Goal: Task Accomplishment & Management: Manage account settings

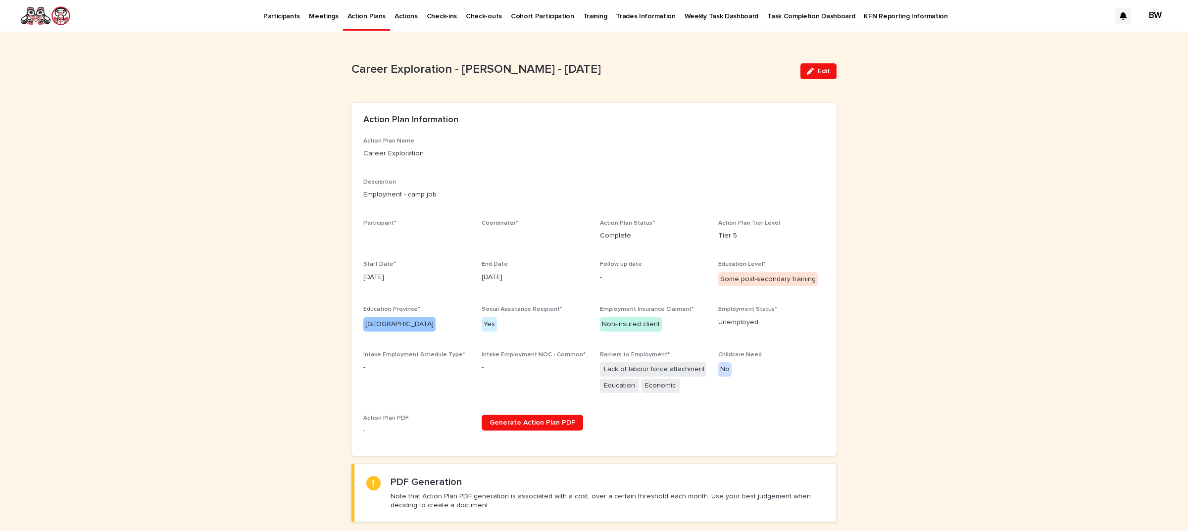
click at [563, 169] on div "Action Plan Name Career Exploration Description Employment - camp job Participa…" at bounding box center [593, 291] width 461 height 306
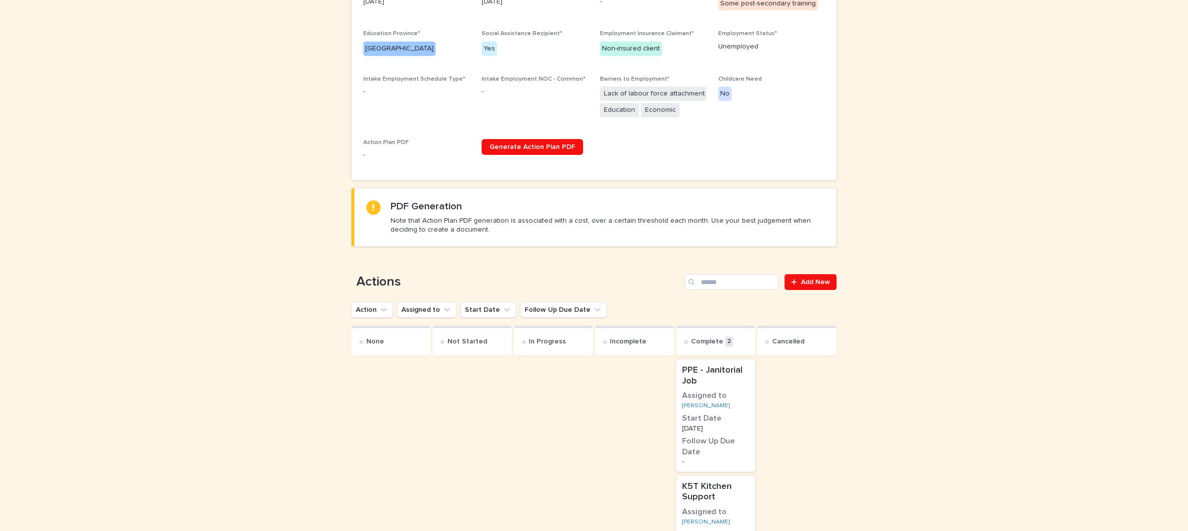
scroll to position [371, 0]
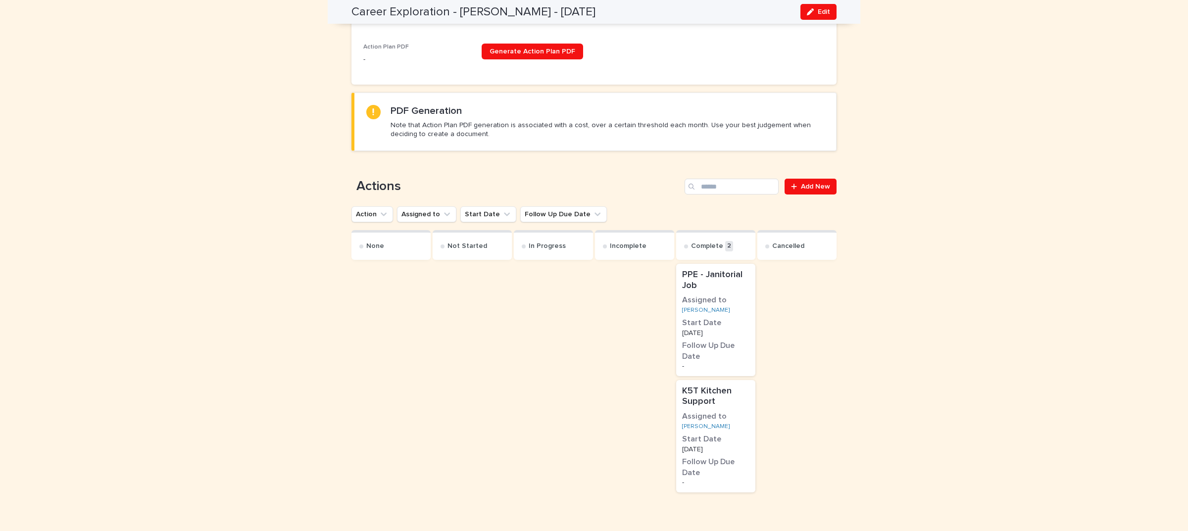
click at [728, 412] on h3 "Assigned to" at bounding box center [715, 416] width 67 height 11
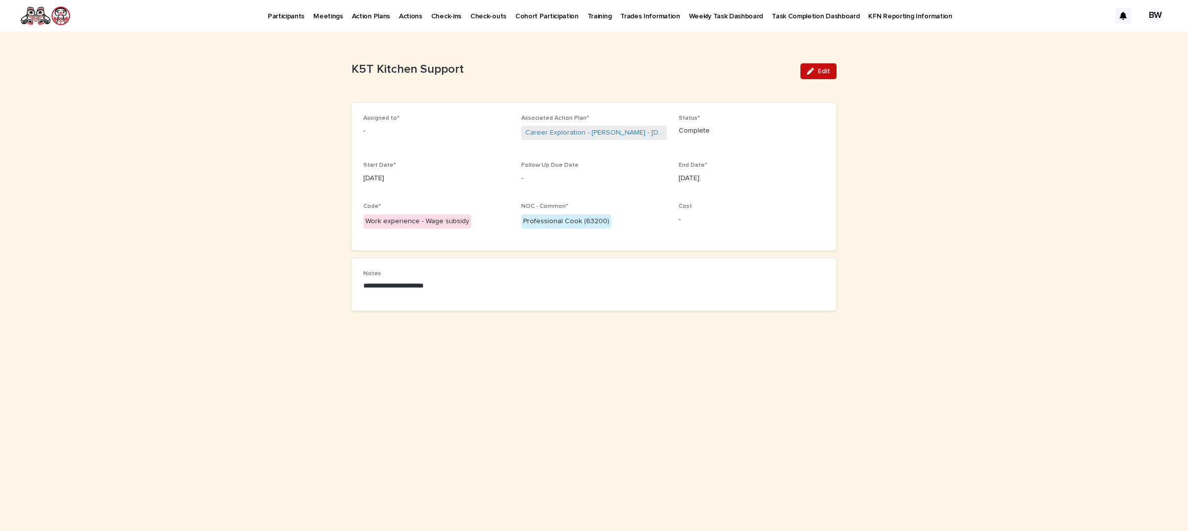
drag, startPoint x: 827, startPoint y: 70, endPoint x: 701, endPoint y: 88, distance: 127.5
click at [826, 70] on span "Edit" at bounding box center [824, 71] width 12 height 7
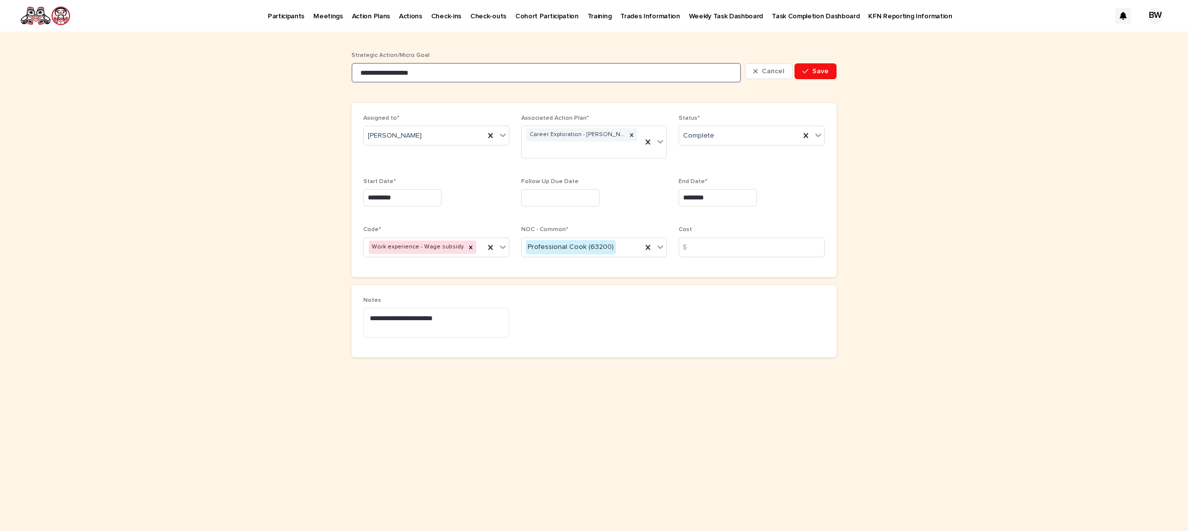
click at [476, 63] on input "**********" at bounding box center [545, 73] width 389 height 20
type input "**********"
click at [434, 199] on input "*********" at bounding box center [402, 197] width 78 height 17
click at [721, 199] on input "********" at bounding box center [718, 197] width 78 height 17
click at [691, 87] on div "27 28 29 30 31 1 2" at bounding box center [717, 85] width 112 height 16
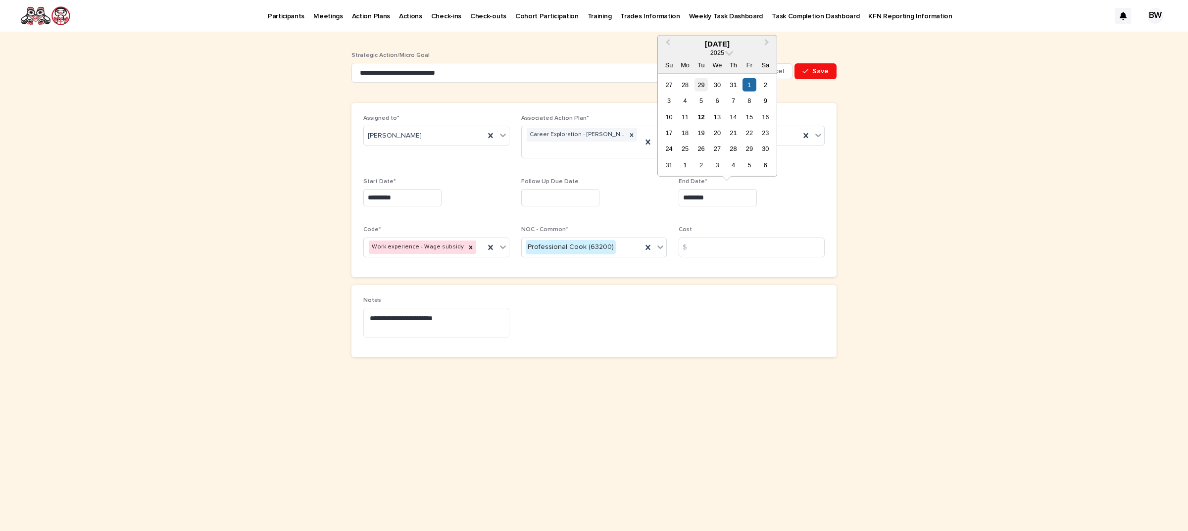
click at [702, 87] on div "29" at bounding box center [700, 84] width 13 height 13
type input "*********"
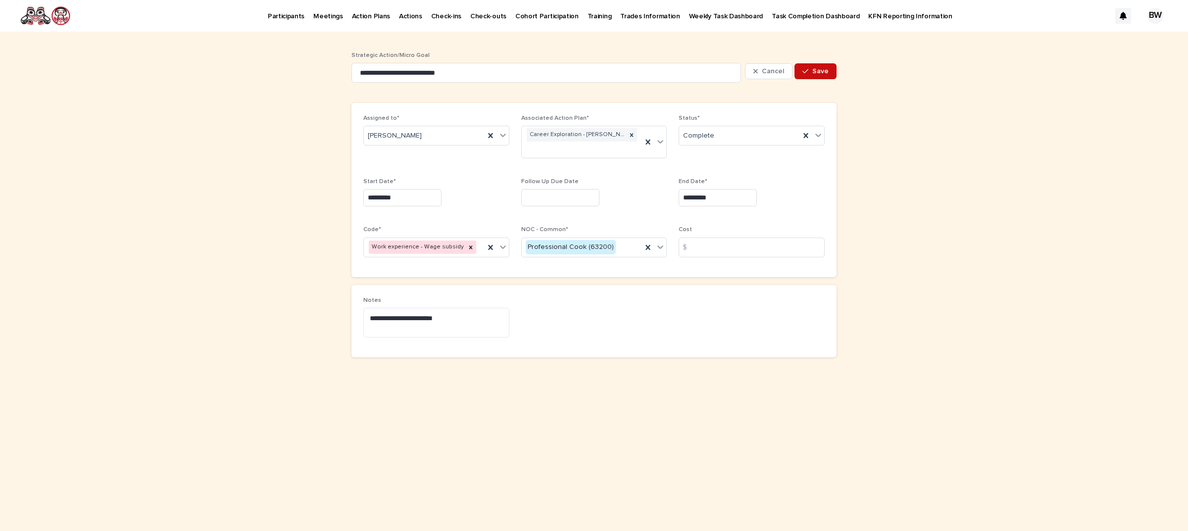
click at [820, 70] on span "Save" at bounding box center [820, 71] width 16 height 7
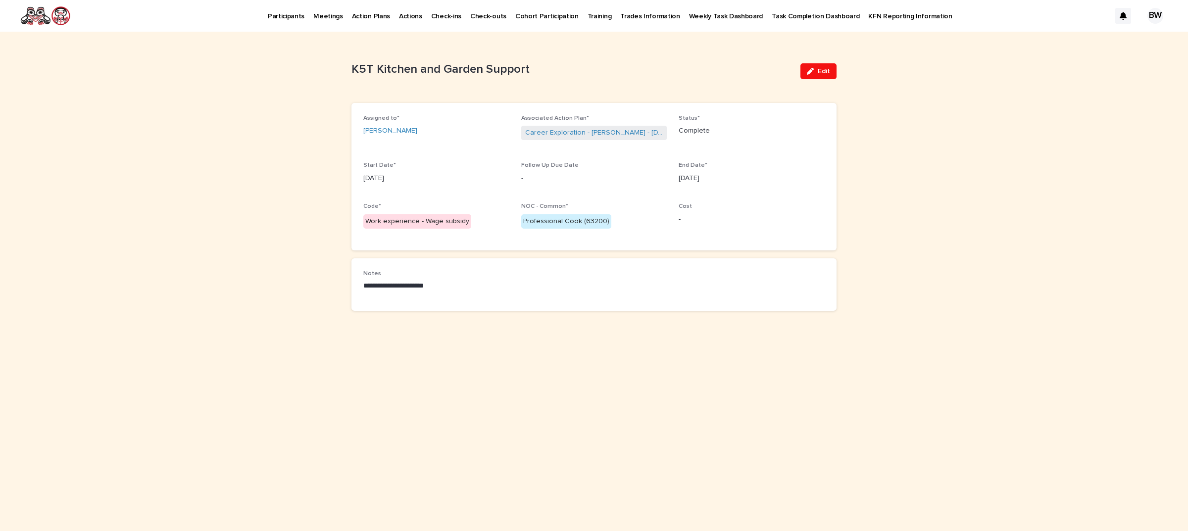
click at [282, 15] on p "Participants" at bounding box center [286, 10] width 37 height 21
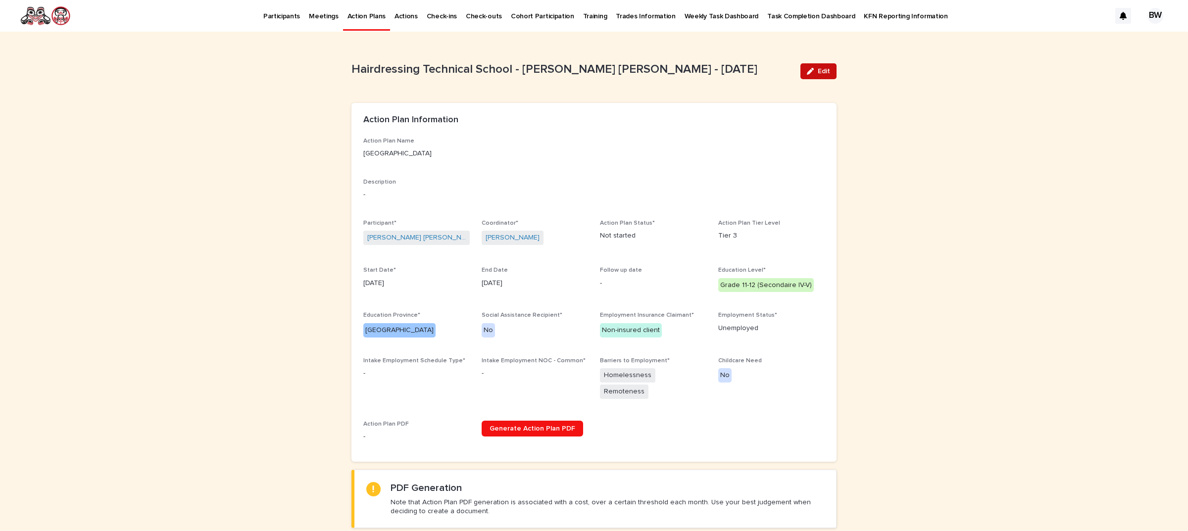
click at [826, 65] on button "Edit" at bounding box center [818, 71] width 36 height 16
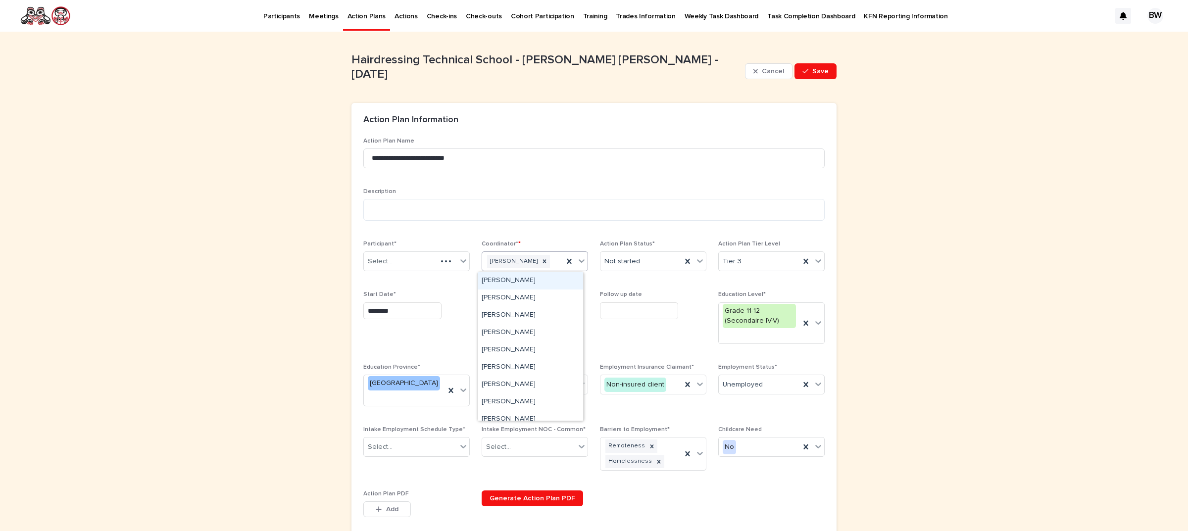
click at [531, 258] on div "[PERSON_NAME]" at bounding box center [522, 261] width 81 height 17
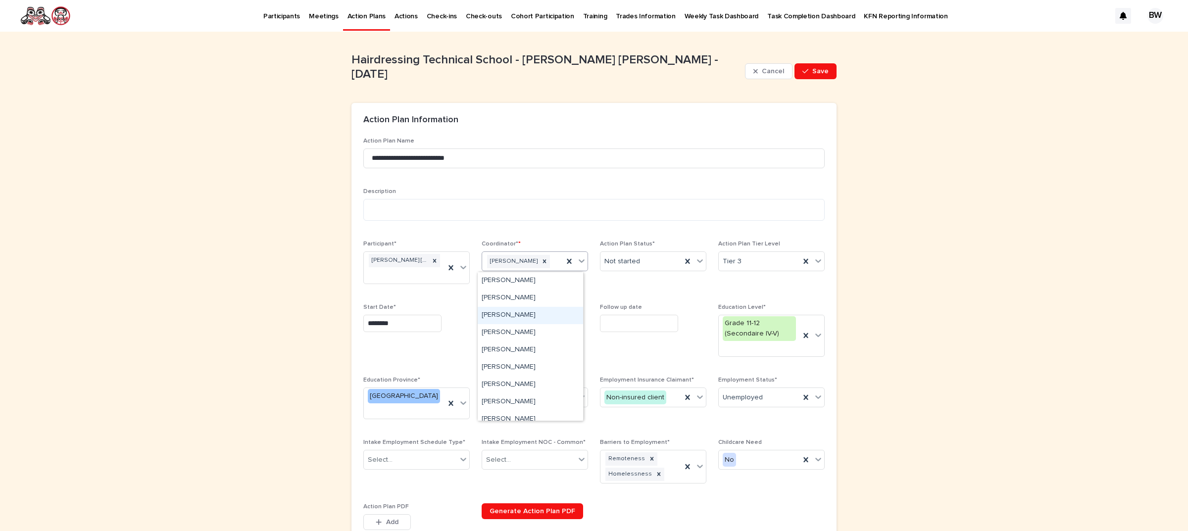
click at [520, 317] on div "[PERSON_NAME]" at bounding box center [530, 315] width 105 height 17
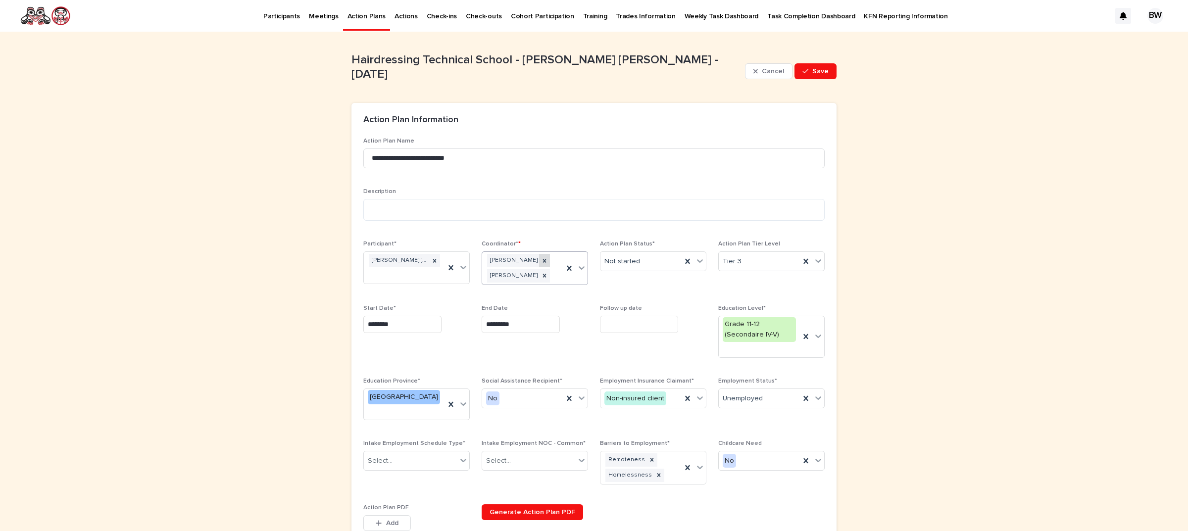
click at [541, 259] on icon at bounding box center [544, 260] width 7 height 7
click at [814, 72] on span "Save" at bounding box center [820, 71] width 16 height 7
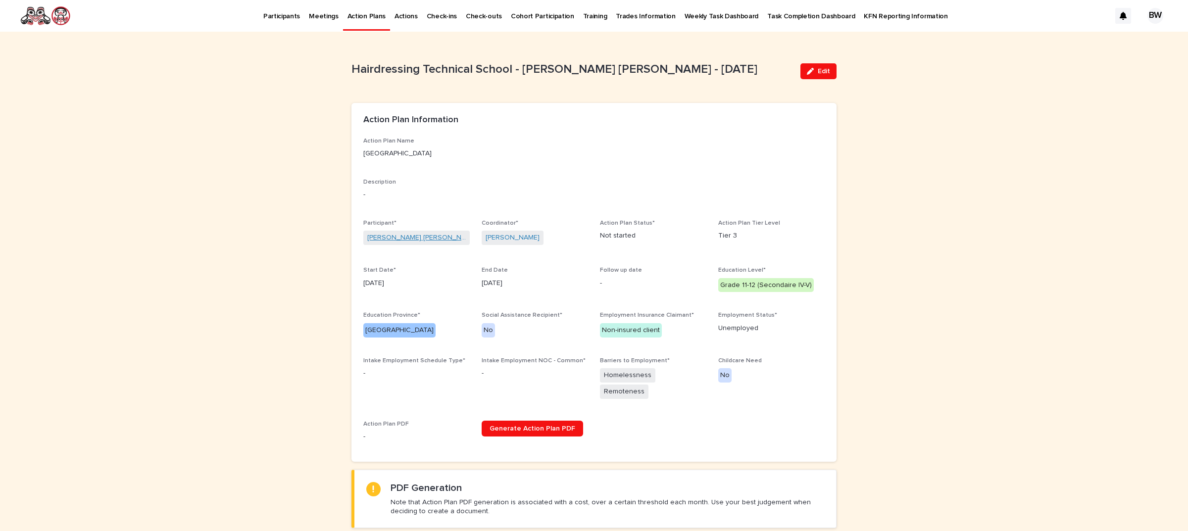
click at [420, 236] on link "Isabelle Bangma Van Neste" at bounding box center [416, 238] width 98 height 10
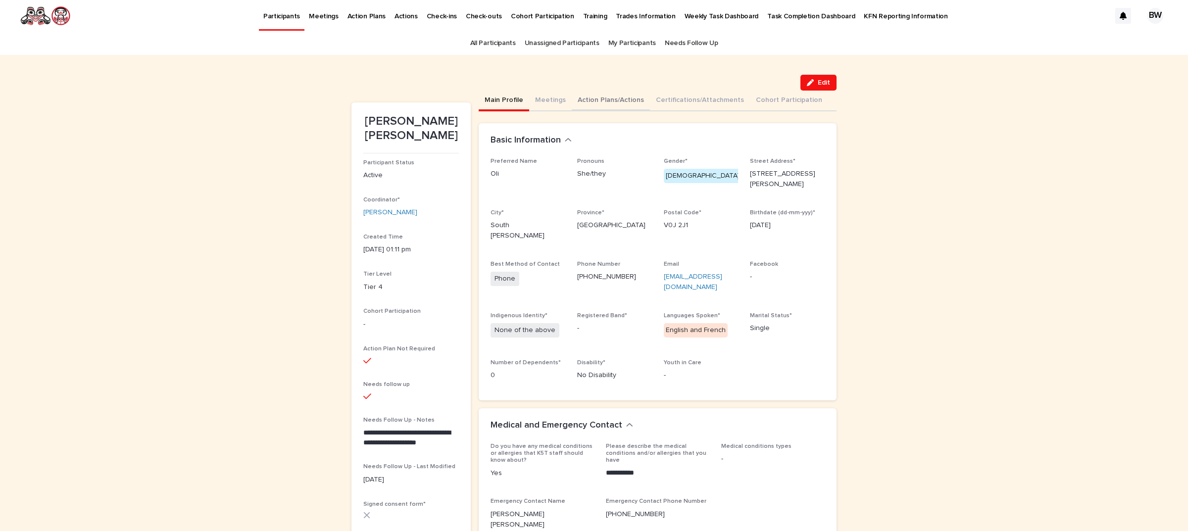
click at [590, 99] on button "Action Plans/Actions" at bounding box center [611, 101] width 78 height 21
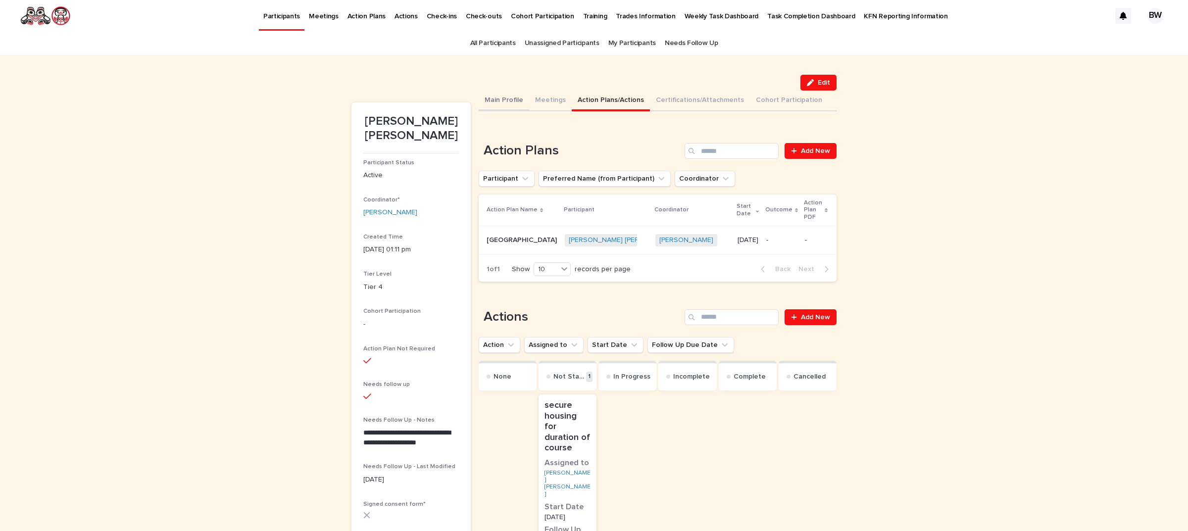
click at [503, 97] on button "Main Profile" at bounding box center [504, 101] width 50 height 21
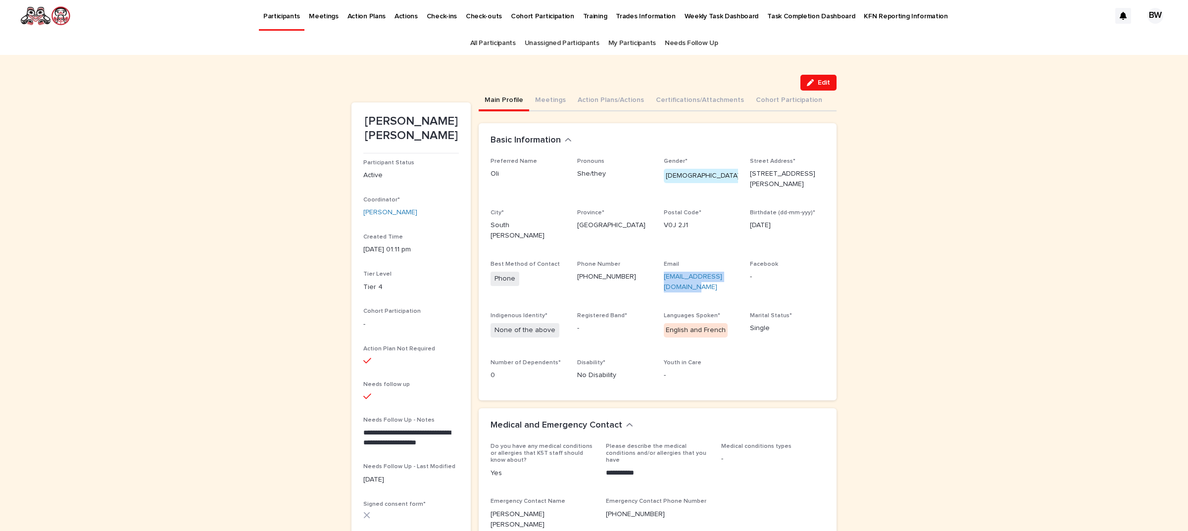
drag, startPoint x: 684, startPoint y: 273, endPoint x: 652, endPoint y: 262, distance: 33.3
click at [652, 262] on div "Preferred Name Oli Pronouns She/they Gender* Female Street Address* 1660 Aldous…" at bounding box center [657, 273] width 334 height 231
click at [586, 99] on button "Action Plans/Actions" at bounding box center [611, 101] width 78 height 21
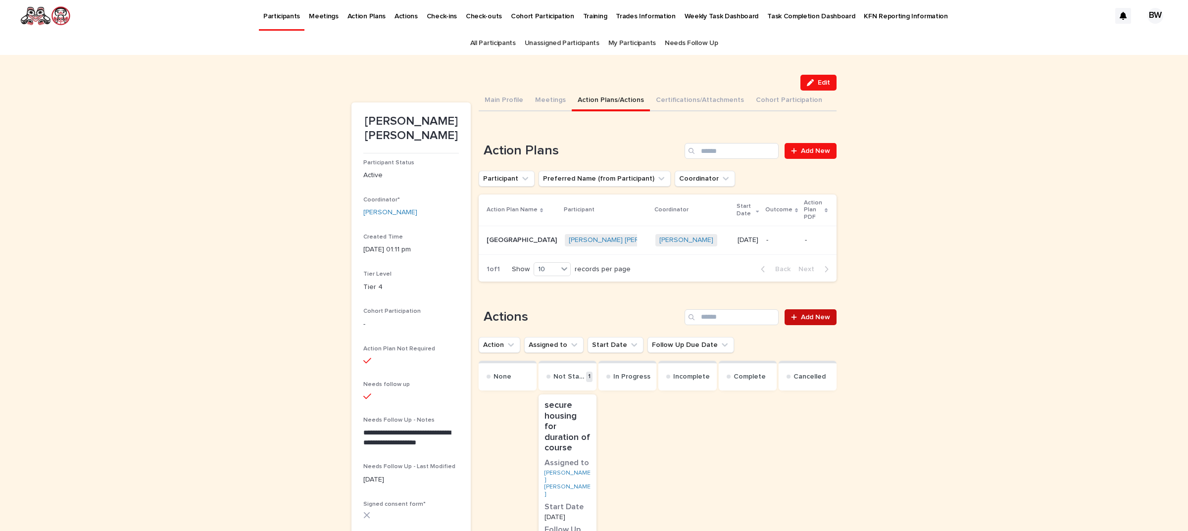
click at [808, 309] on link "Add New" at bounding box center [810, 317] width 52 height 16
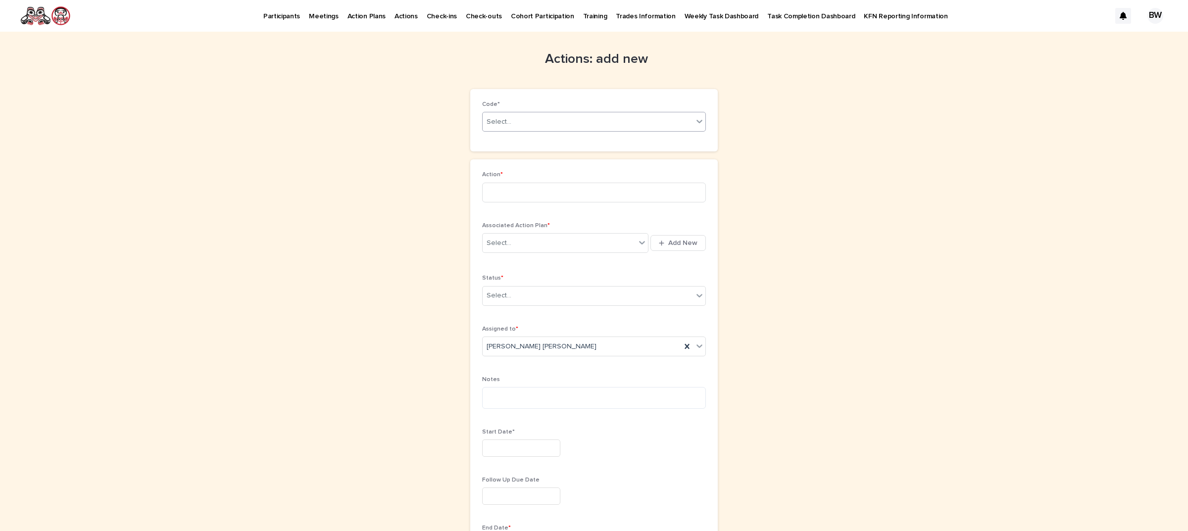
click at [543, 116] on div "Select..." at bounding box center [588, 122] width 210 height 16
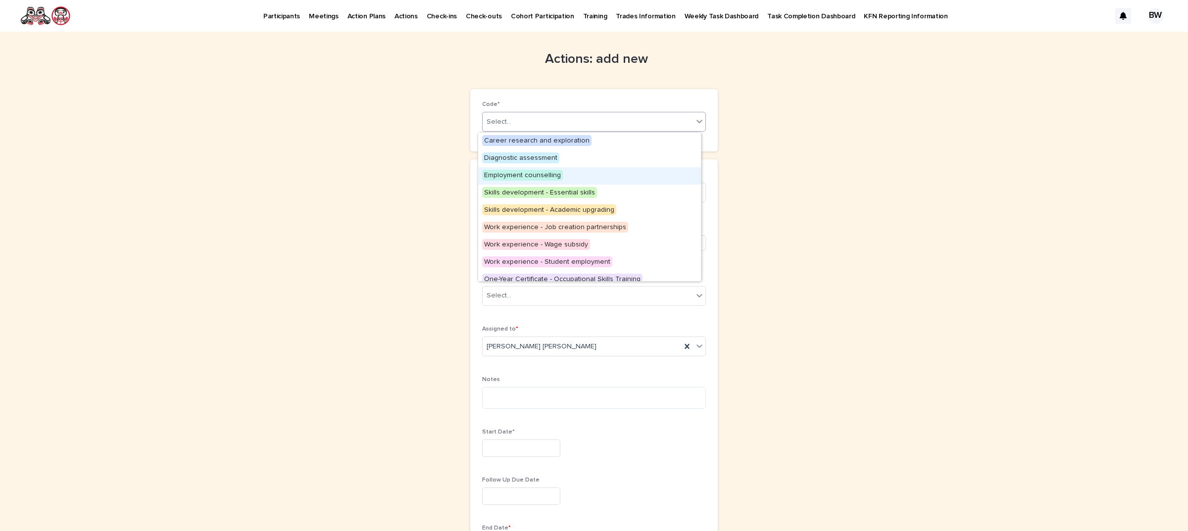
click at [538, 173] on span "Employment counselling" at bounding box center [522, 175] width 81 height 11
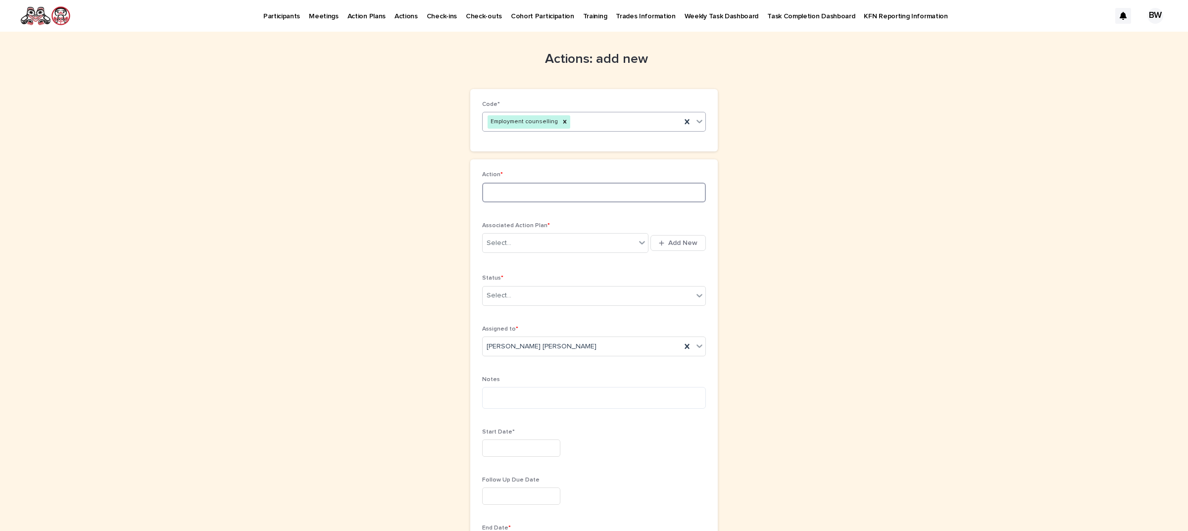
click at [534, 194] on input at bounding box center [594, 193] width 224 height 20
drag, startPoint x: 552, startPoint y: 193, endPoint x: 587, endPoint y: 159, distance: 49.4
click at [553, 191] on input "**********" at bounding box center [594, 193] width 224 height 20
click at [562, 258] on div "Associated Action Plan * Select... Add New" at bounding box center [594, 242] width 224 height 41
drag, startPoint x: 551, startPoint y: 192, endPoint x: 567, endPoint y: 183, distance: 18.4
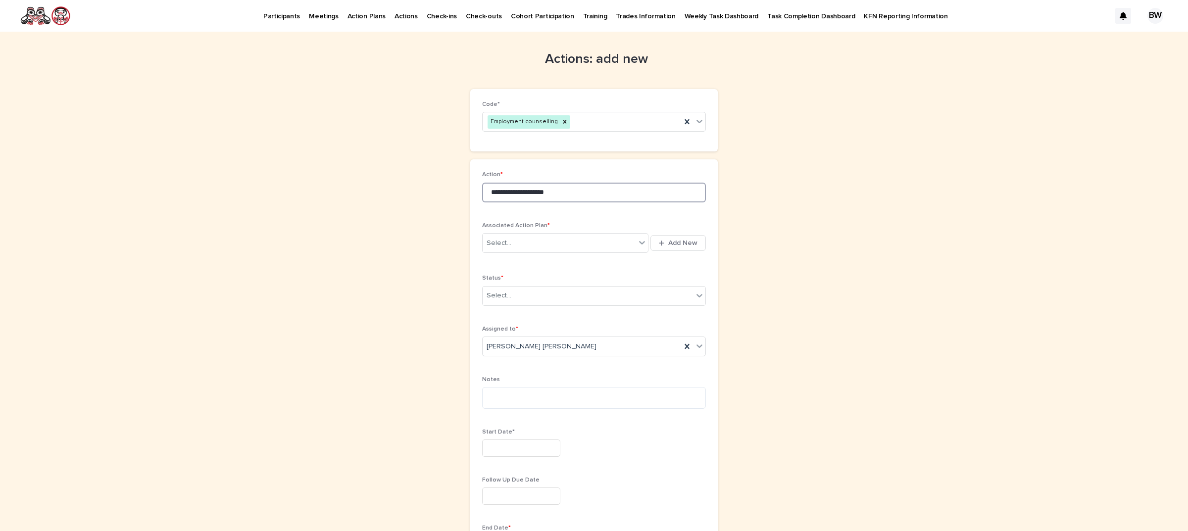
click at [552, 192] on input "**********" at bounding box center [594, 193] width 224 height 20
type input "**********"
click at [530, 245] on div "Select..." at bounding box center [559, 243] width 153 height 16
type input "********"
click at [530, 265] on div "Hairdressing Technical School - Isabelle Bangma Van Neste - Sep 8th, 2025" at bounding box center [560, 262] width 165 height 17
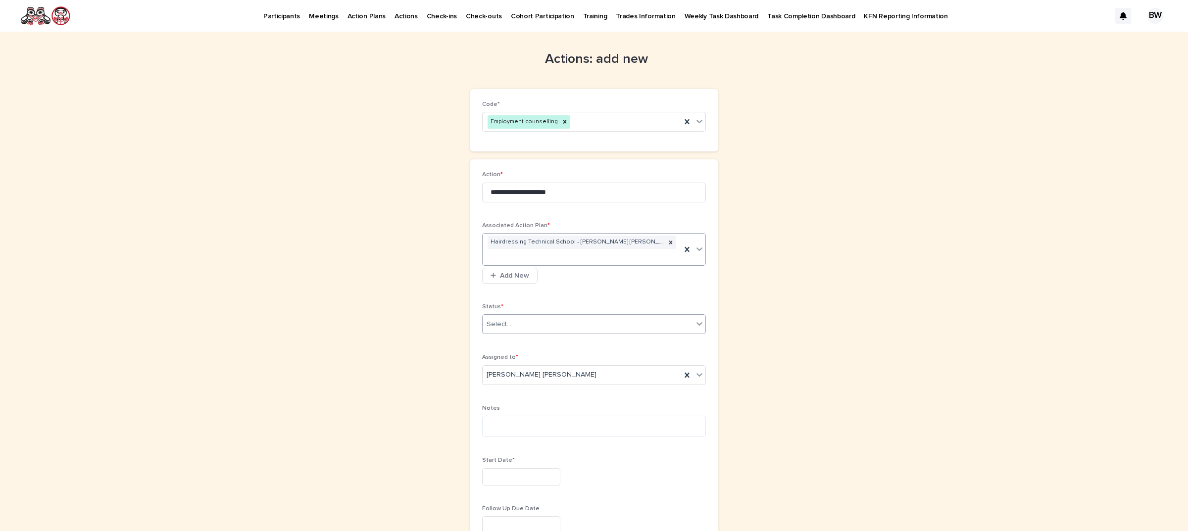
click at [537, 318] on div "Select..." at bounding box center [588, 324] width 210 height 16
click at [503, 360] on div "In Progress" at bounding box center [589, 360] width 223 height 17
drag, startPoint x: 511, startPoint y: 429, endPoint x: 514, endPoint y: 421, distance: 8.0
click at [511, 428] on textarea at bounding box center [594, 427] width 224 height 22
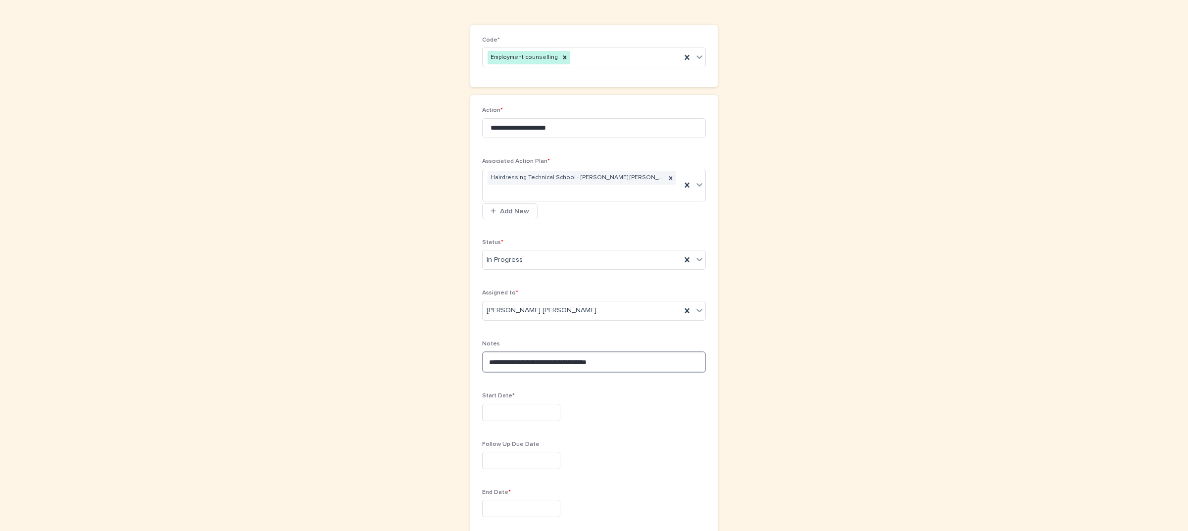
scroll to position [186, 0]
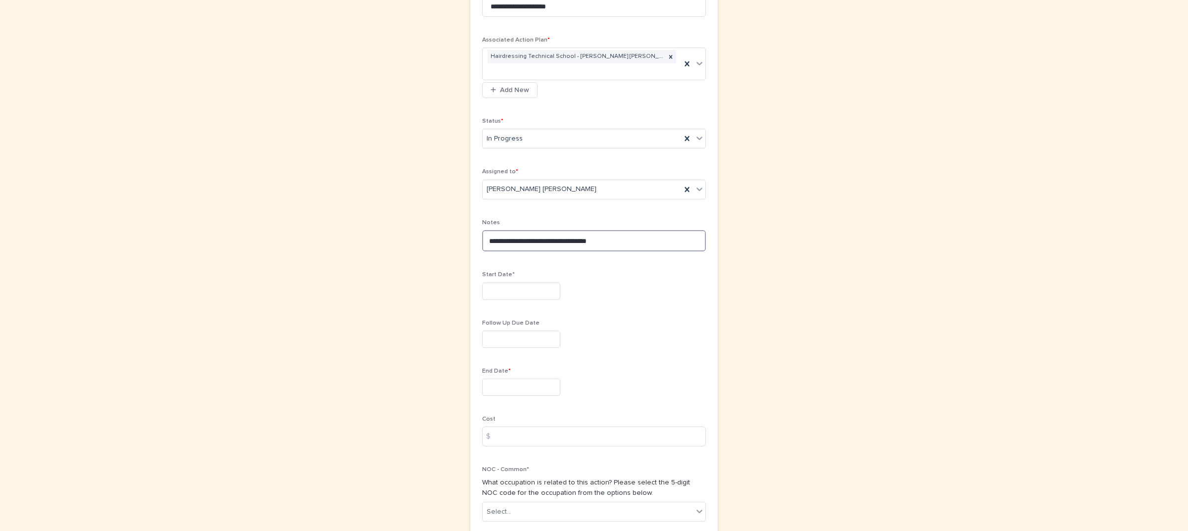
type textarea "**********"
click at [520, 293] on input "text" at bounding box center [521, 291] width 78 height 17
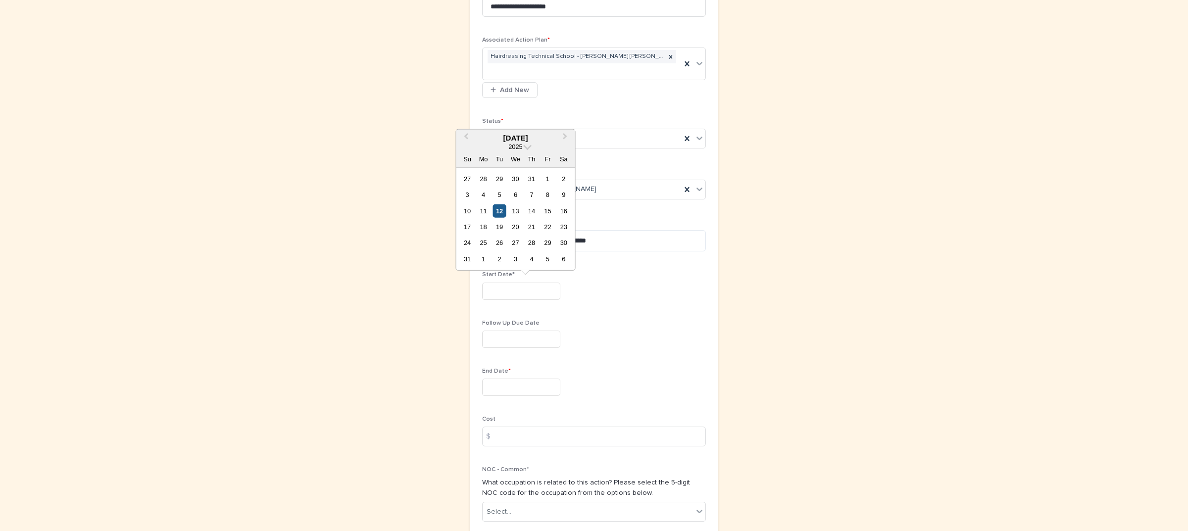
click at [504, 209] on div "12" at bounding box center [498, 210] width 13 height 13
type input "*********"
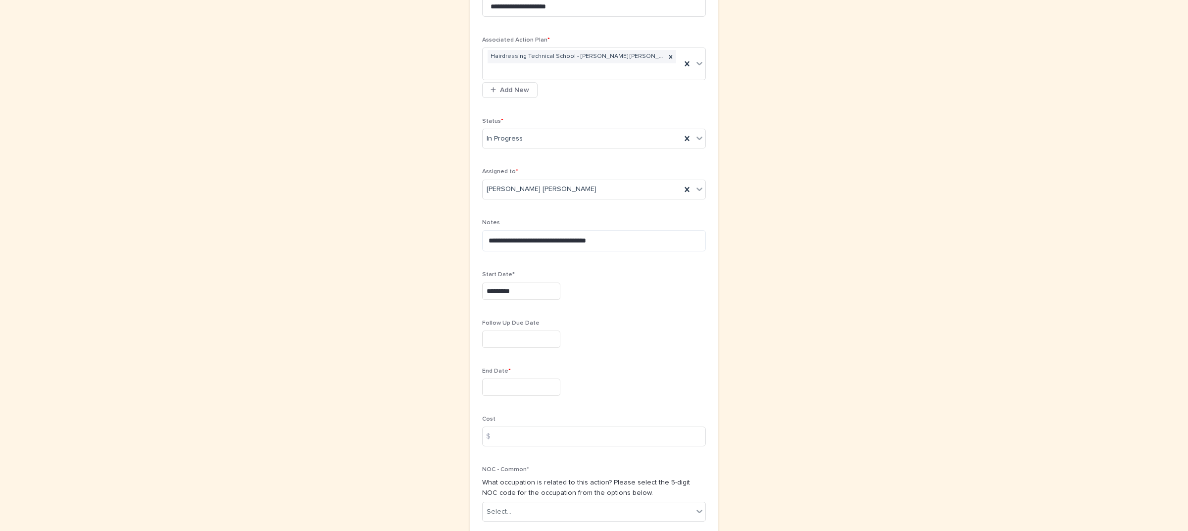
click at [508, 388] on input "text" at bounding box center [521, 387] width 78 height 17
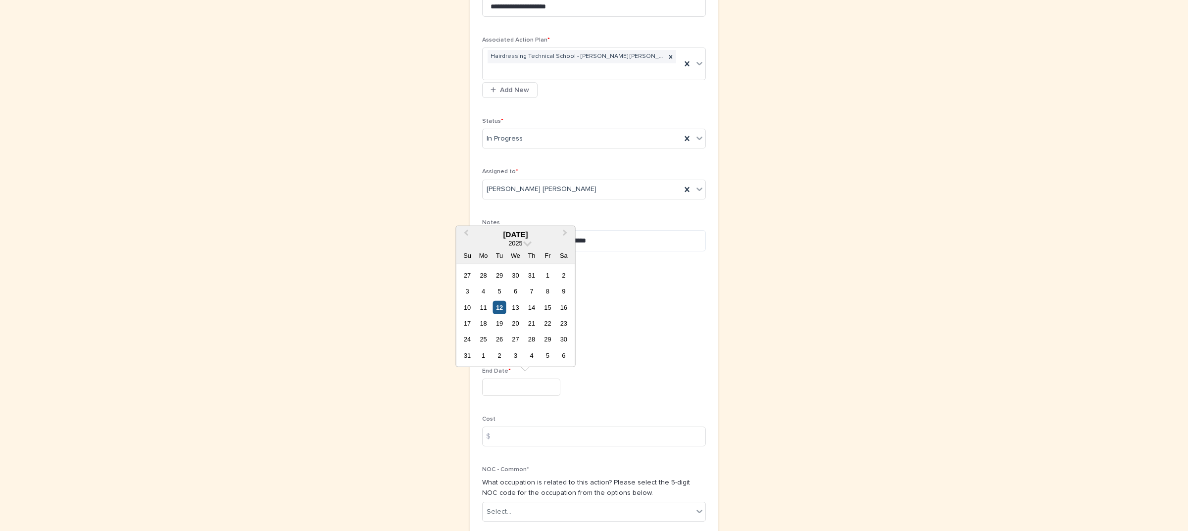
click at [502, 307] on div "12" at bounding box center [498, 306] width 13 height 13
type input "*********"
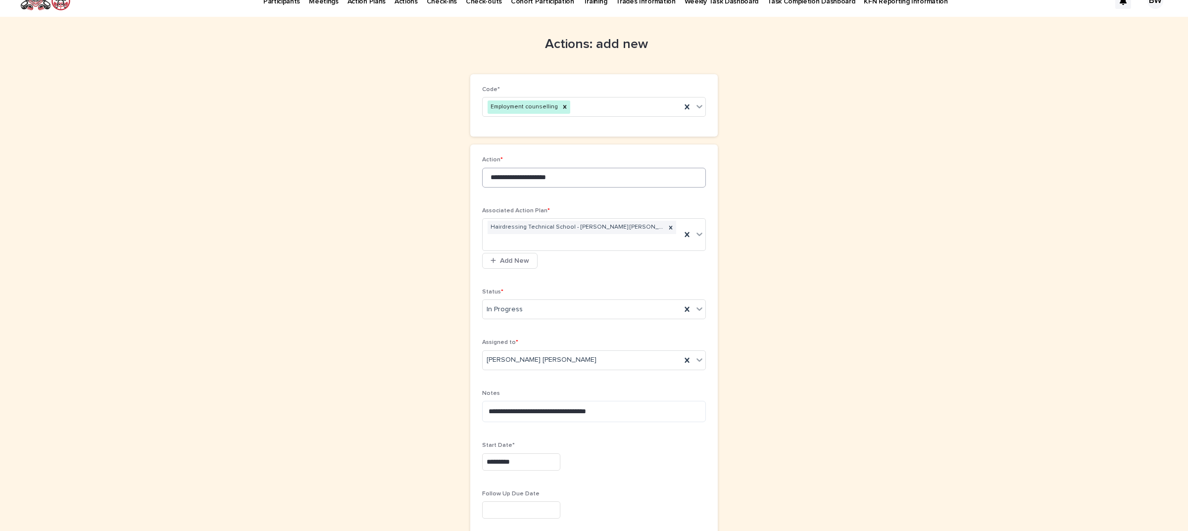
scroll to position [0, 0]
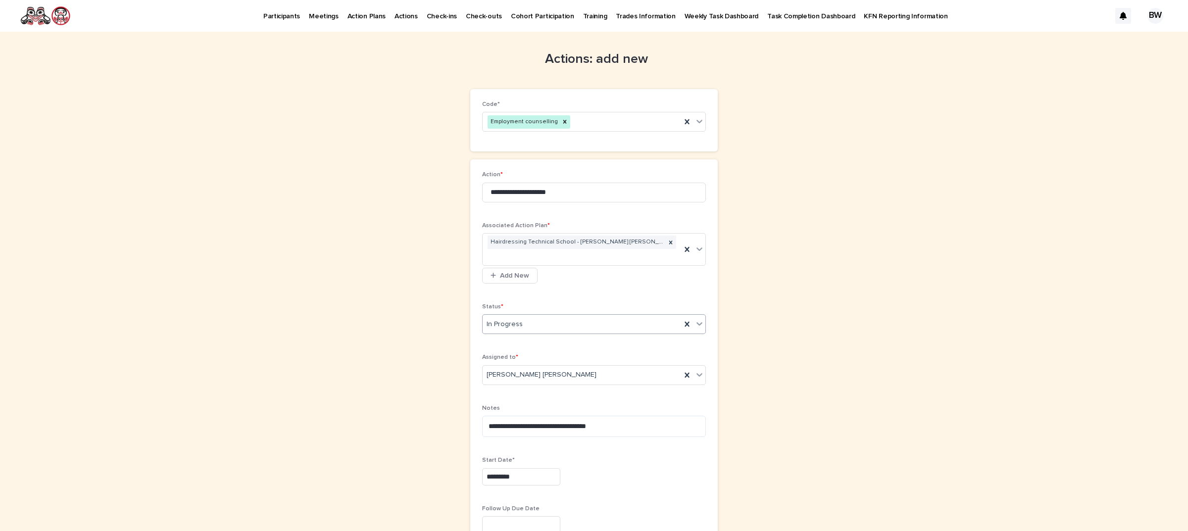
click at [513, 331] on div "In Progress" at bounding box center [582, 324] width 198 height 16
click at [501, 394] on div "Complete" at bounding box center [589, 395] width 223 height 17
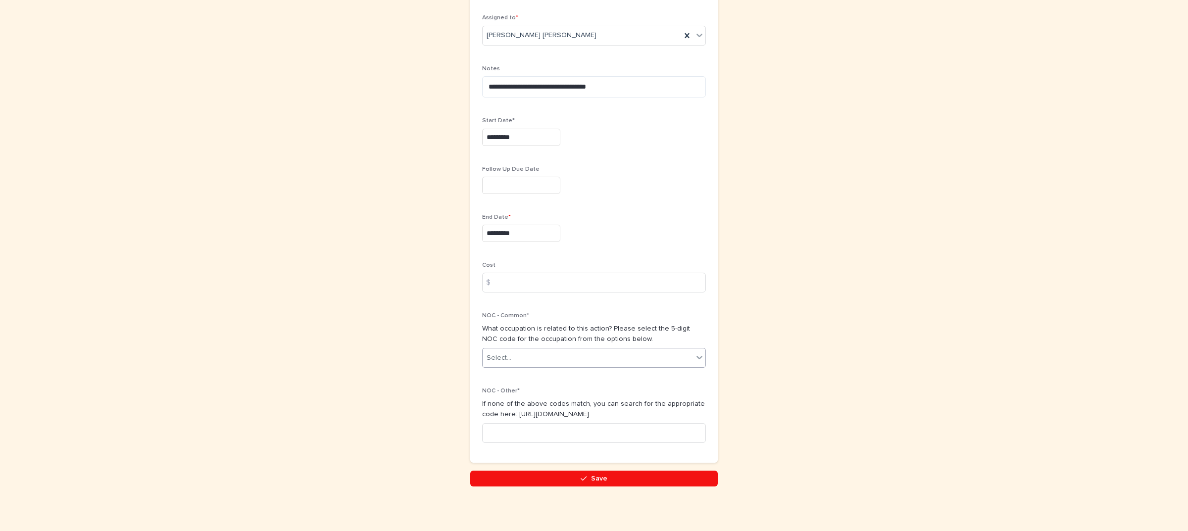
scroll to position [345, 0]
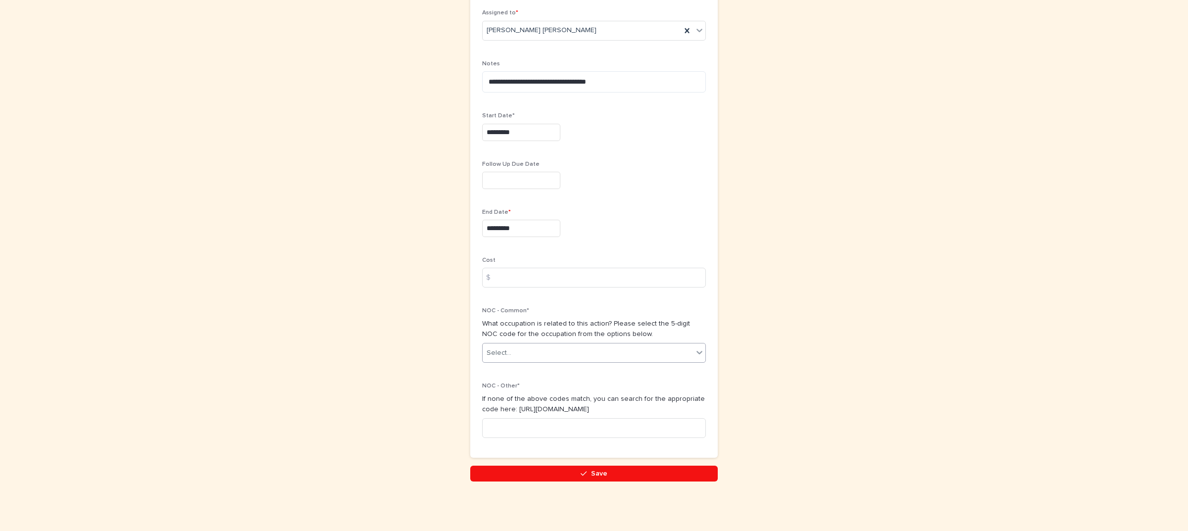
click at [532, 350] on div "Select..." at bounding box center [588, 353] width 210 height 16
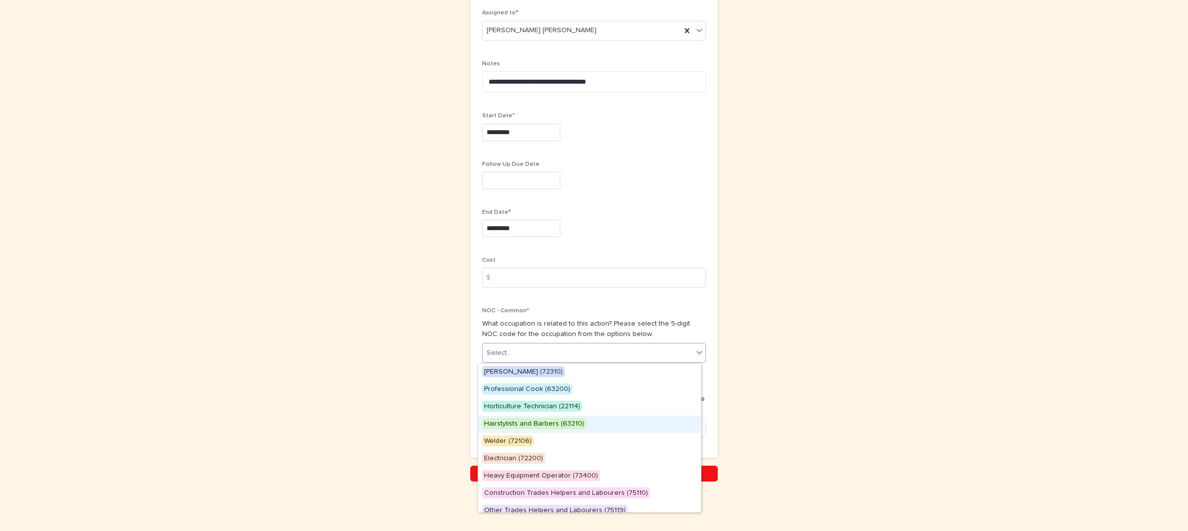
click at [578, 417] on div "Hairstylists and Barbers (63210)" at bounding box center [589, 424] width 223 height 17
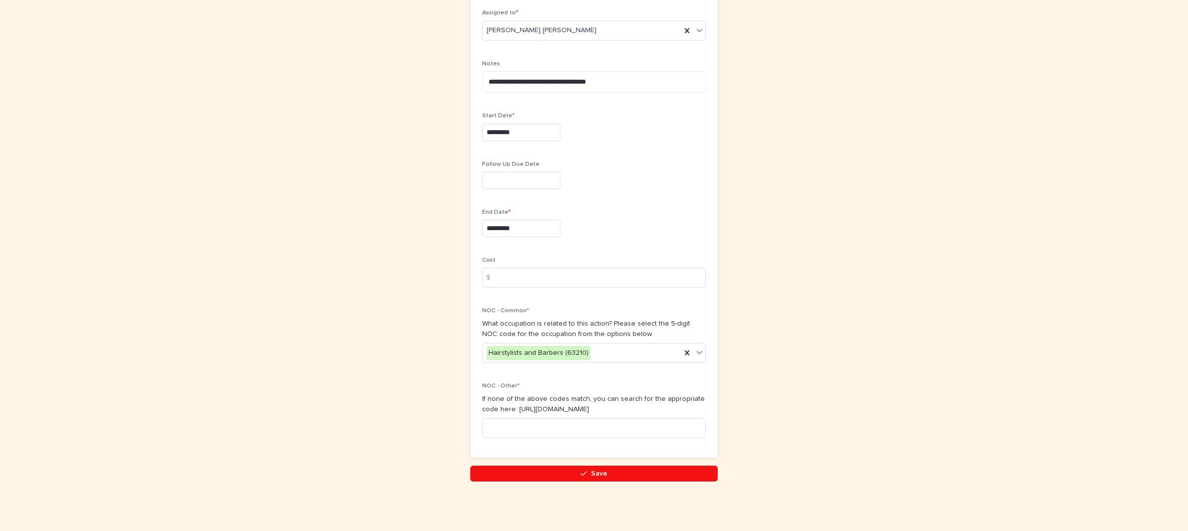
drag, startPoint x: 619, startPoint y: 469, endPoint x: 618, endPoint y: 456, distance: 12.4
click at [619, 468] on button "Save" at bounding box center [593, 474] width 247 height 16
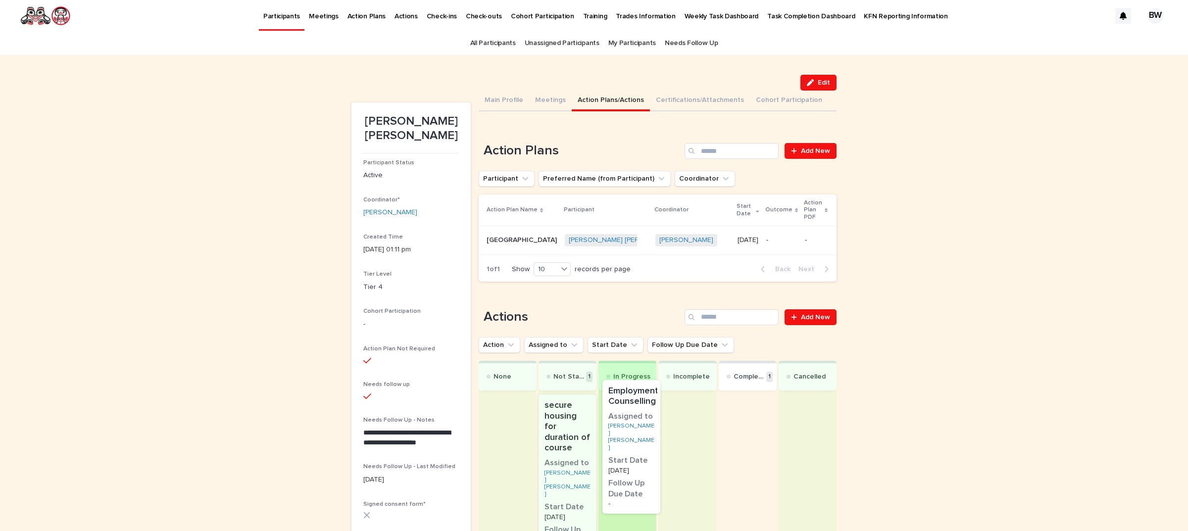
drag, startPoint x: 743, startPoint y: 428, endPoint x: 628, endPoint y: 422, distance: 116.0
click at [628, 422] on div "None Not Started 1 secure housing for duration of course Assigned to Isabelle B…" at bounding box center [658, 487] width 358 height 253
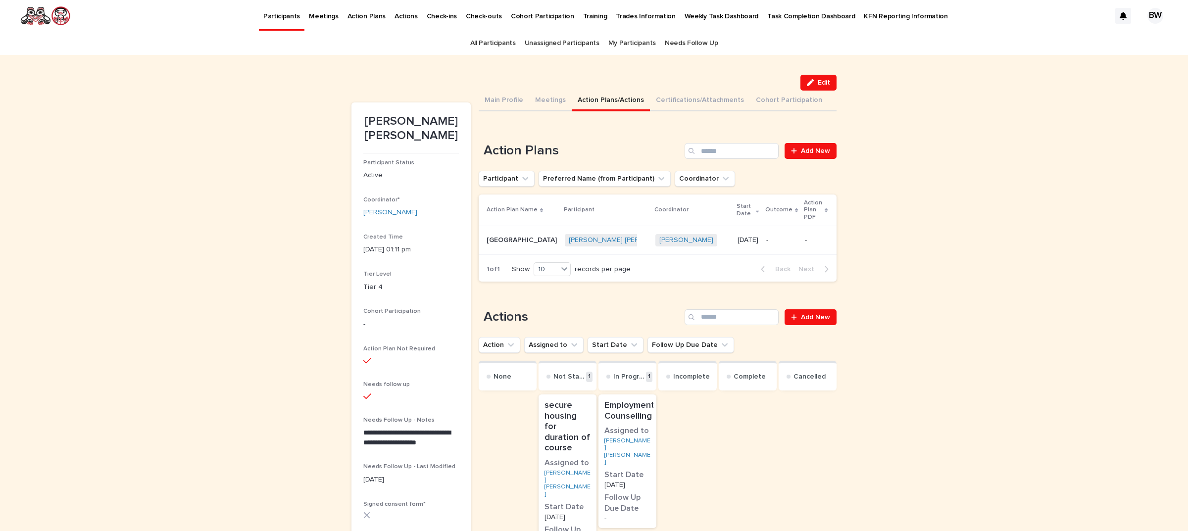
click at [629, 427] on h3 "Assigned to" at bounding box center [627, 431] width 46 height 11
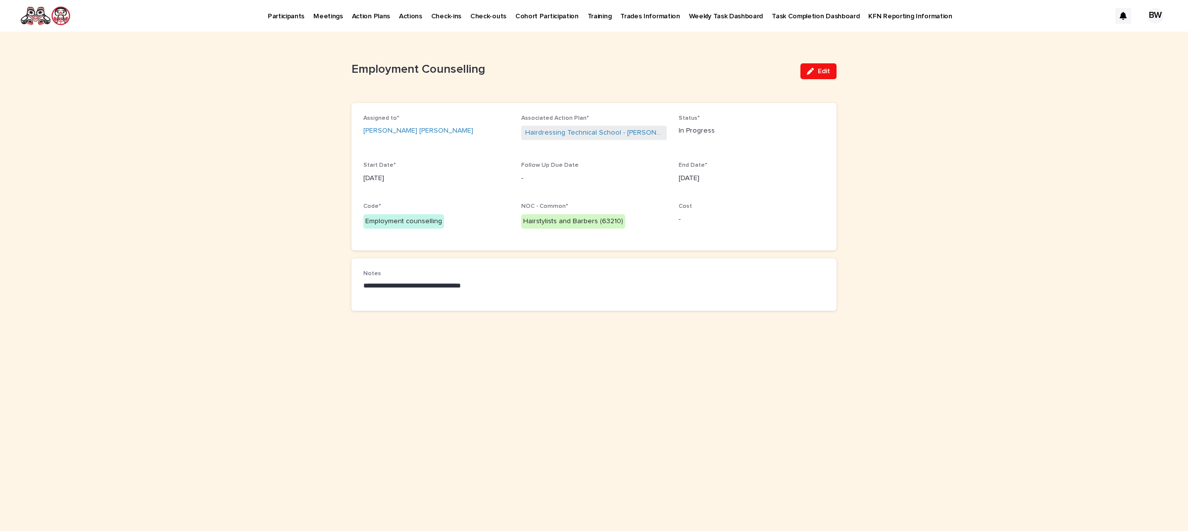
drag, startPoint x: 822, startPoint y: 67, endPoint x: 761, endPoint y: 100, distance: 69.3
click at [821, 68] on span "Edit" at bounding box center [824, 71] width 12 height 7
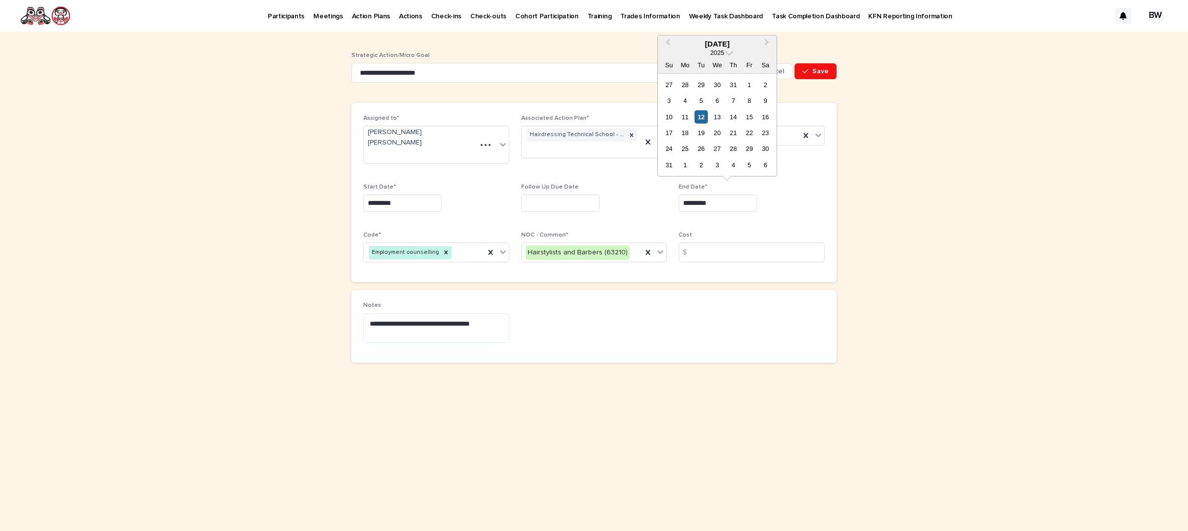
drag, startPoint x: 701, startPoint y: 195, endPoint x: 603, endPoint y: 194, distance: 98.0
click at [603, 194] on div "Assigned to* Isabelle Bangma Van Neste Associated Action Plan* Hairdressing Tec…" at bounding box center [593, 192] width 461 height 155
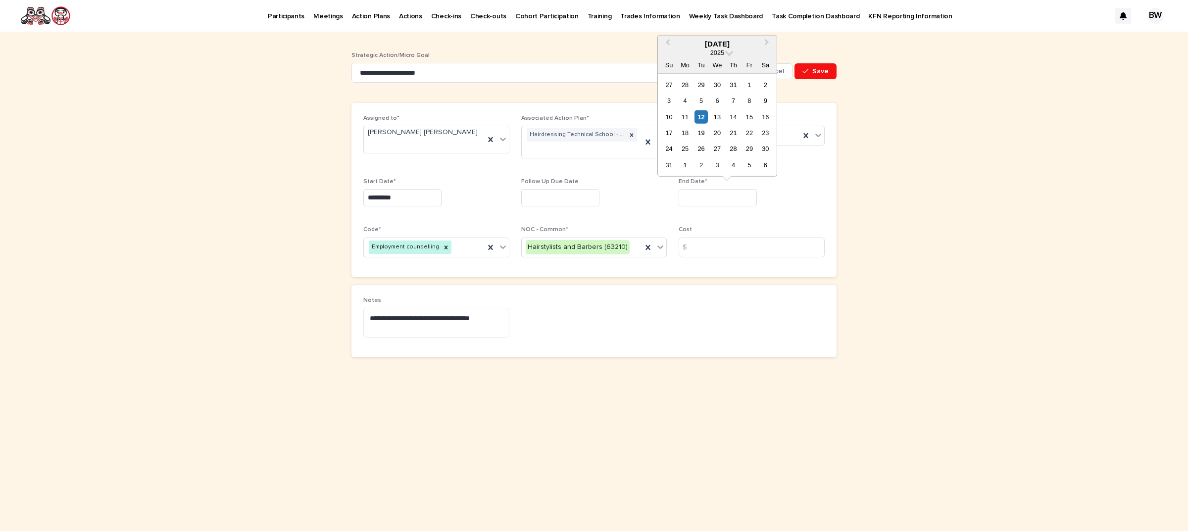
drag, startPoint x: 741, startPoint y: 232, endPoint x: 736, endPoint y: 223, distance: 10.0
click at [742, 230] on p "Cost" at bounding box center [752, 229] width 146 height 7
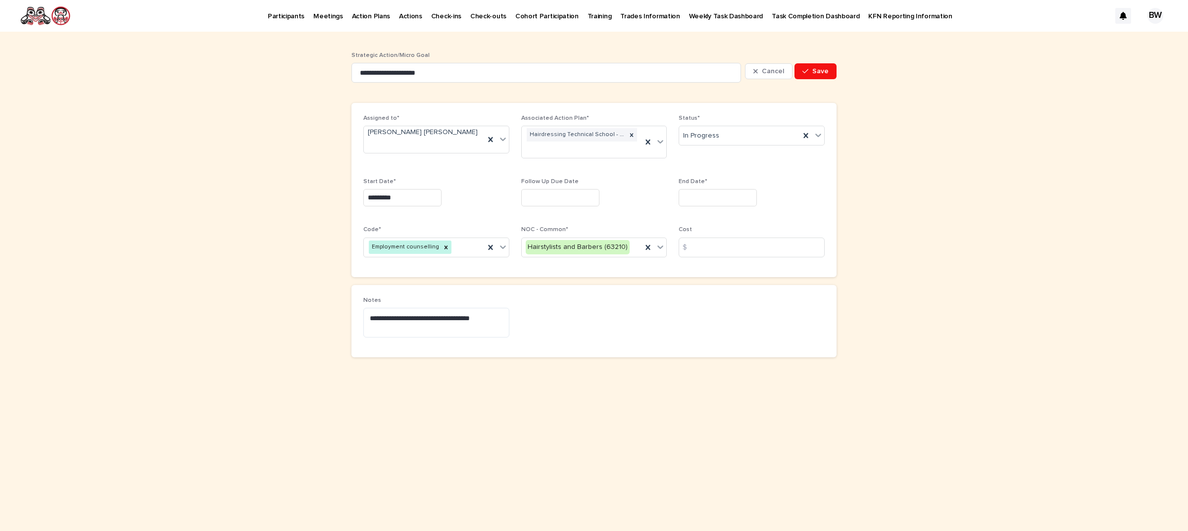
click at [702, 191] on input "text" at bounding box center [718, 197] width 78 height 17
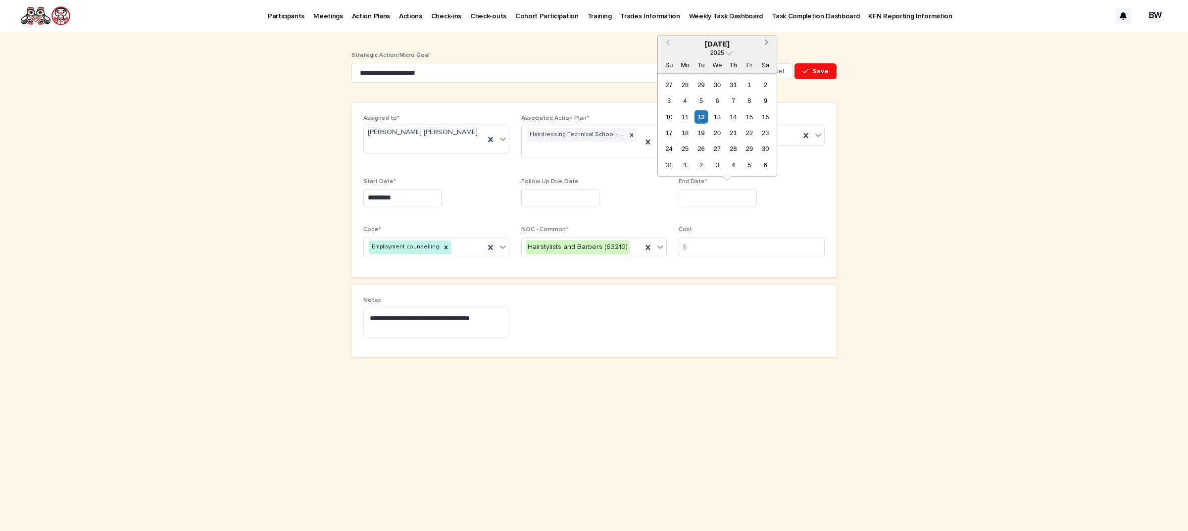
click at [767, 41] on span "Next Month" at bounding box center [767, 43] width 0 height 13
drag, startPoint x: 748, startPoint y: 148, endPoint x: 785, endPoint y: 74, distance: 82.8
click at [748, 147] on div "3" at bounding box center [748, 148] width 13 height 13
type input "*********"
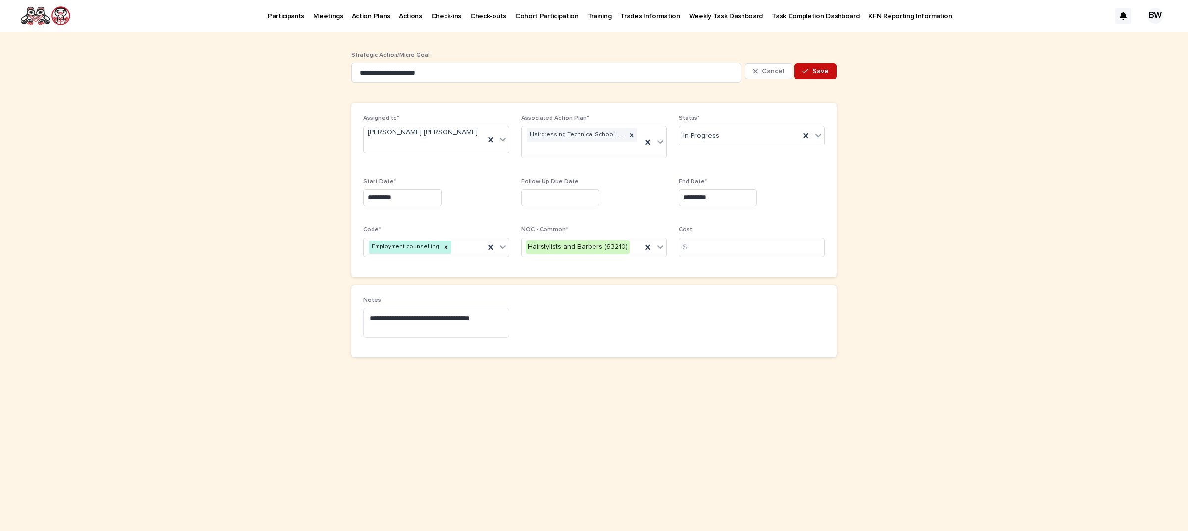
click at [815, 70] on span "Save" at bounding box center [820, 71] width 16 height 7
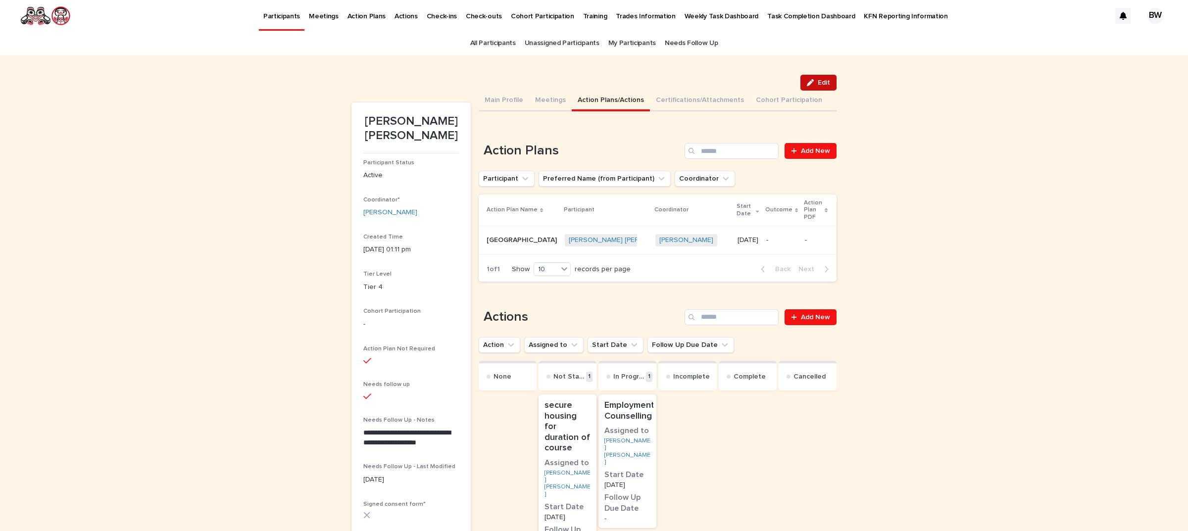
click at [809, 85] on icon "button" at bounding box center [810, 82] width 7 height 7
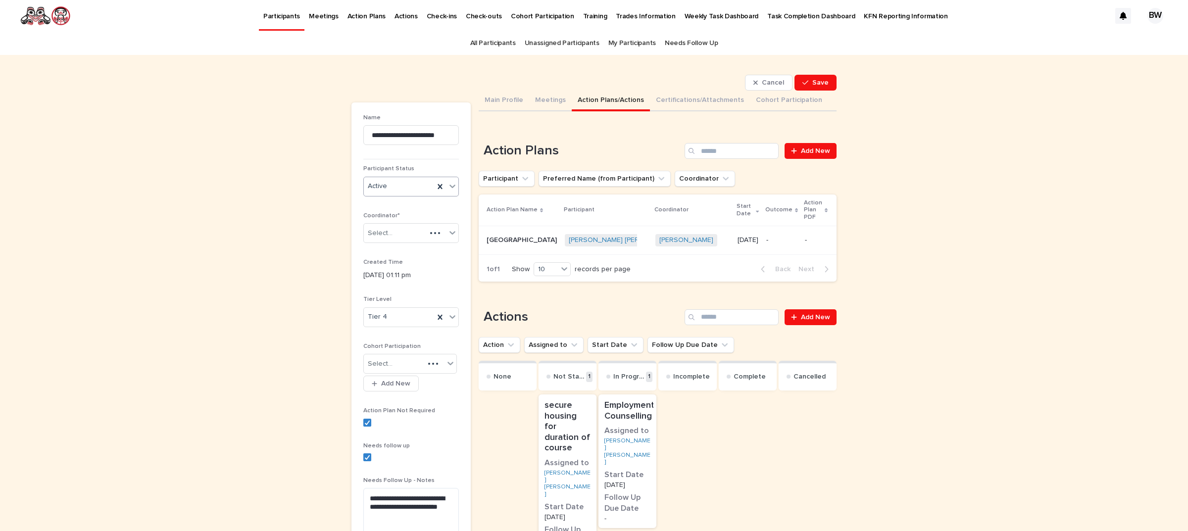
click at [405, 186] on div "Active" at bounding box center [399, 186] width 70 height 16
click at [385, 224] on div "Inactive" at bounding box center [406, 222] width 95 height 17
click at [805, 82] on div "button" at bounding box center [807, 82] width 10 height 7
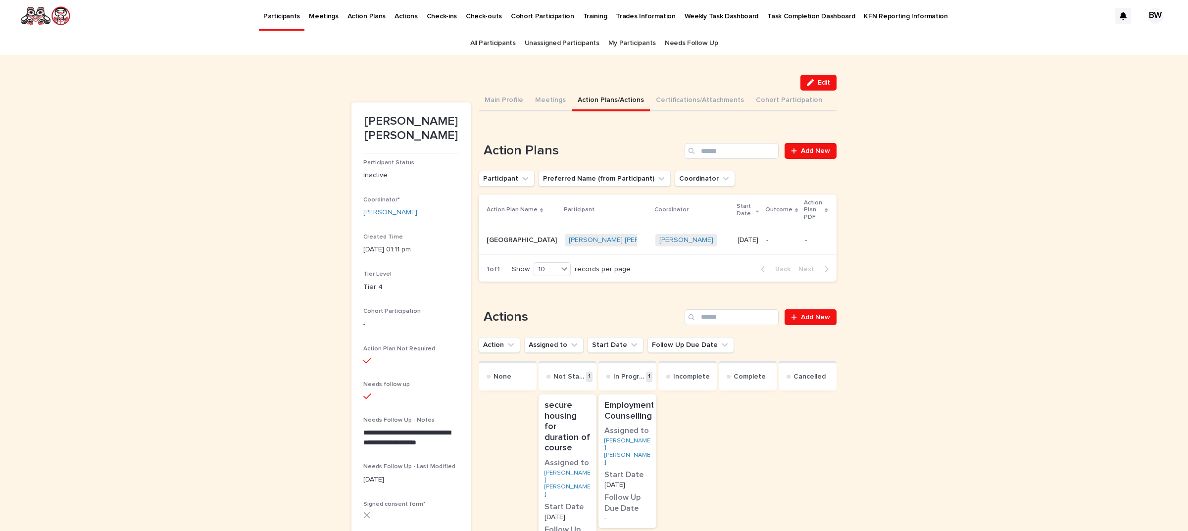
click at [801, 231] on td "-" at bounding box center [822, 240] width 43 height 29
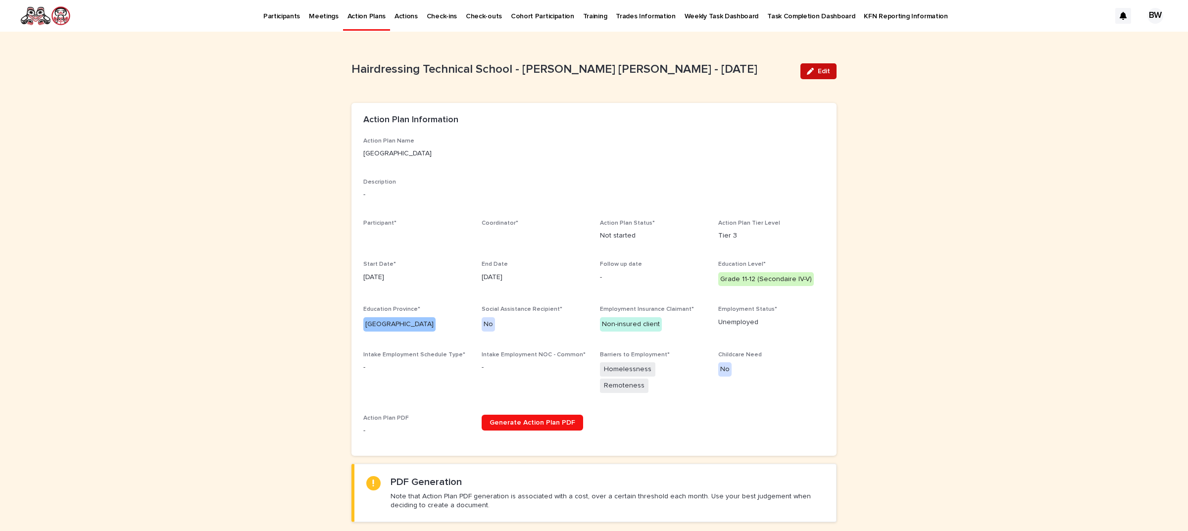
click at [811, 63] on button "Edit" at bounding box center [818, 71] width 36 height 16
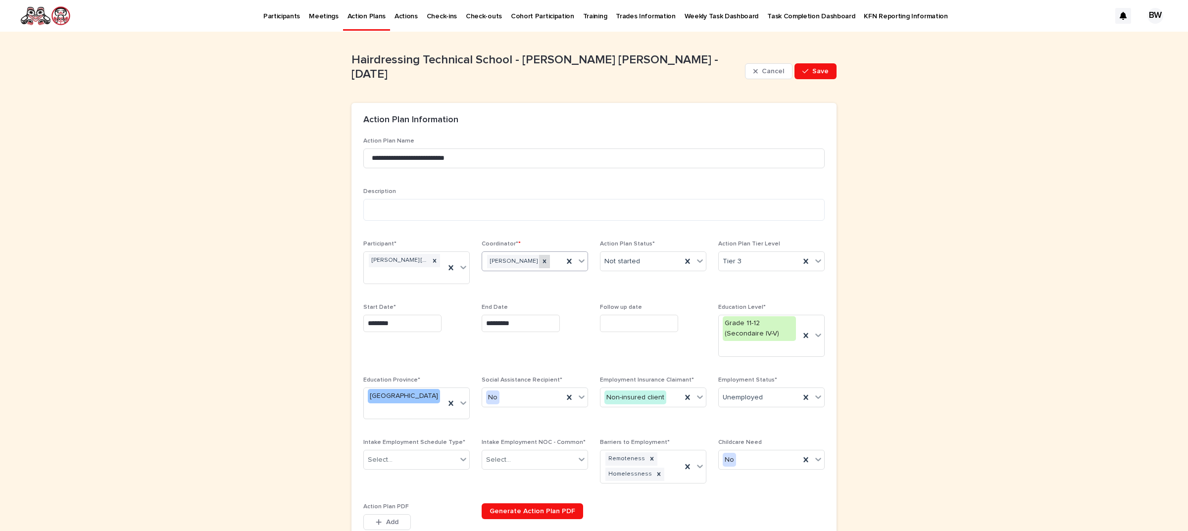
click at [541, 263] on icon at bounding box center [544, 261] width 7 height 7
click at [523, 263] on div "Select..." at bounding box center [518, 261] width 73 height 16
click at [512, 312] on div "Brigitte M Watts" at bounding box center [530, 315] width 105 height 17
click at [813, 68] on span "Save" at bounding box center [820, 71] width 16 height 7
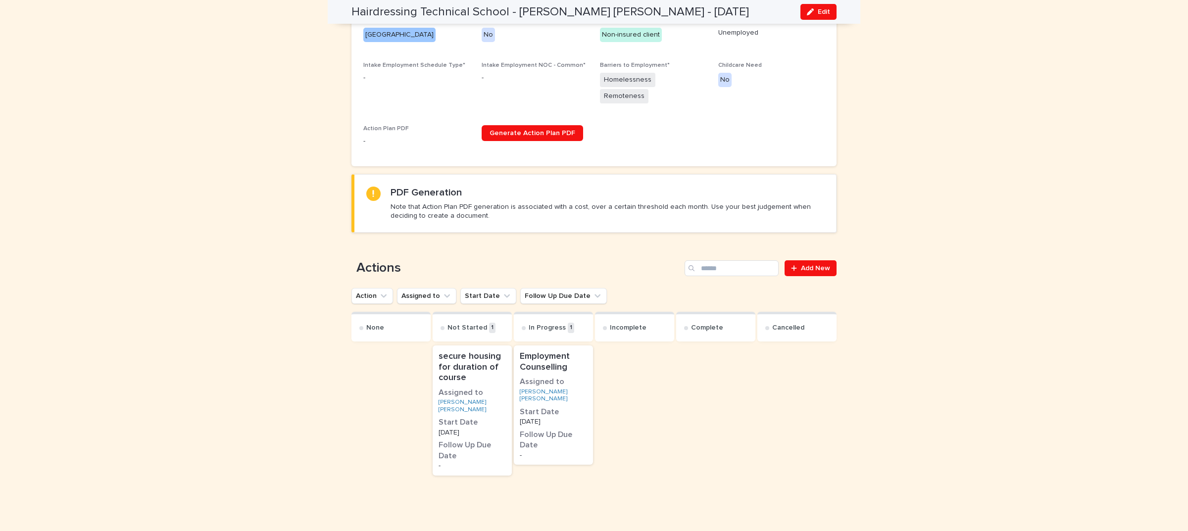
scroll to position [401, 0]
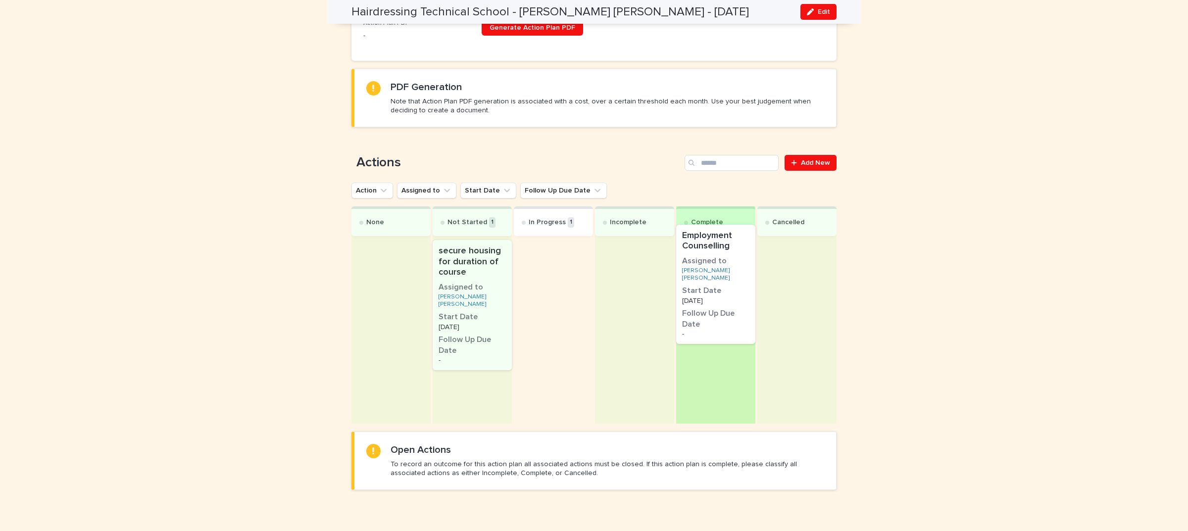
drag, startPoint x: 561, startPoint y: 283, endPoint x: 731, endPoint y: 283, distance: 170.2
click at [731, 283] on div "None Not Started 1 secure housing for duration of course Assigned to Isabelle B…" at bounding box center [593, 314] width 485 height 217
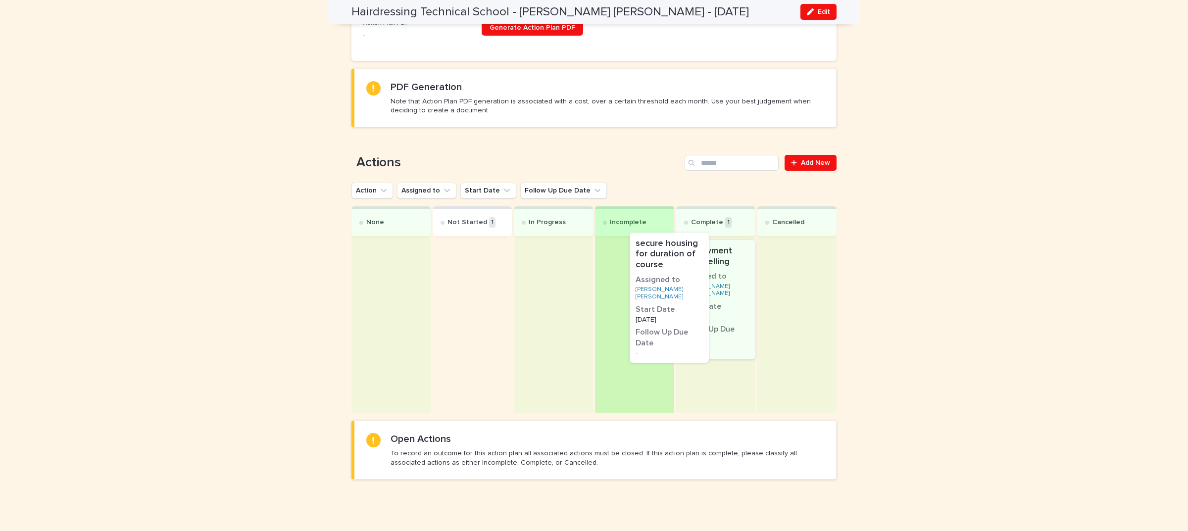
scroll to position [390, 0]
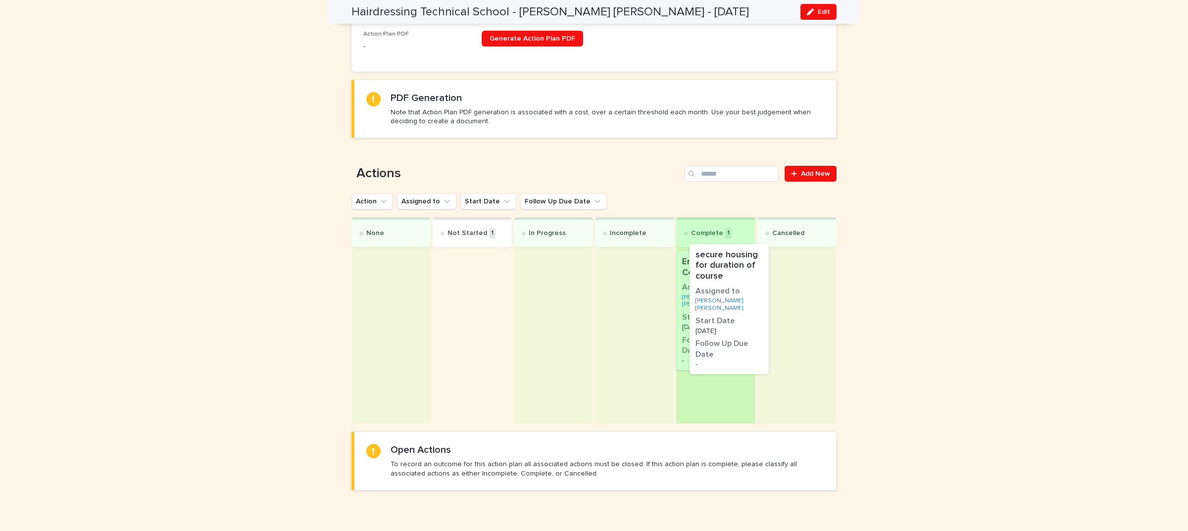
drag, startPoint x: 466, startPoint y: 310, endPoint x: 733, endPoint y: 320, distance: 267.4
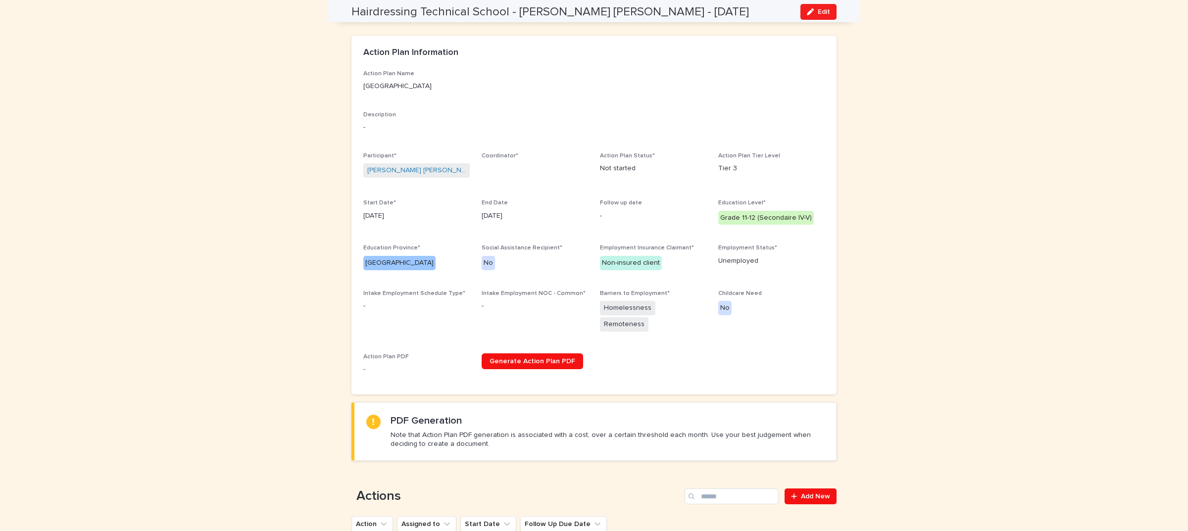
scroll to position [0, 0]
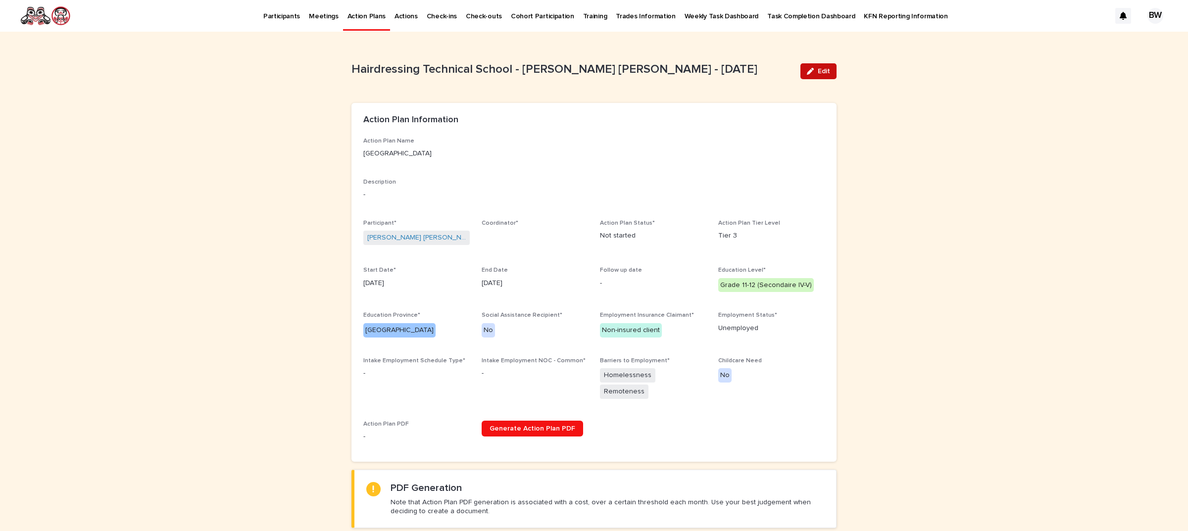
click at [820, 71] on span "Edit" at bounding box center [824, 71] width 12 height 7
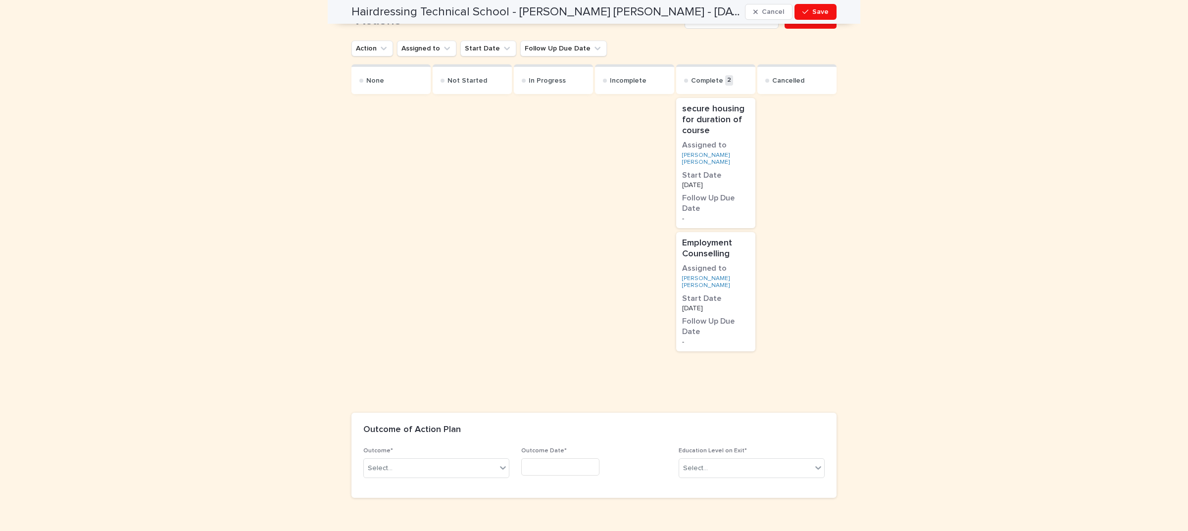
scroll to position [648, 0]
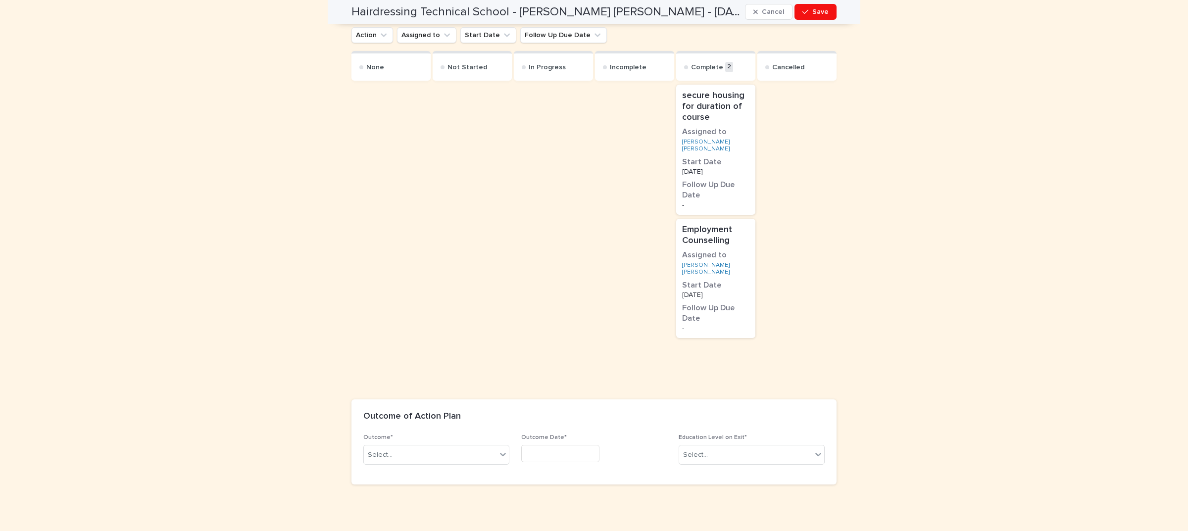
click at [407, 454] on div "Outcome* Select..." at bounding box center [436, 453] width 146 height 39
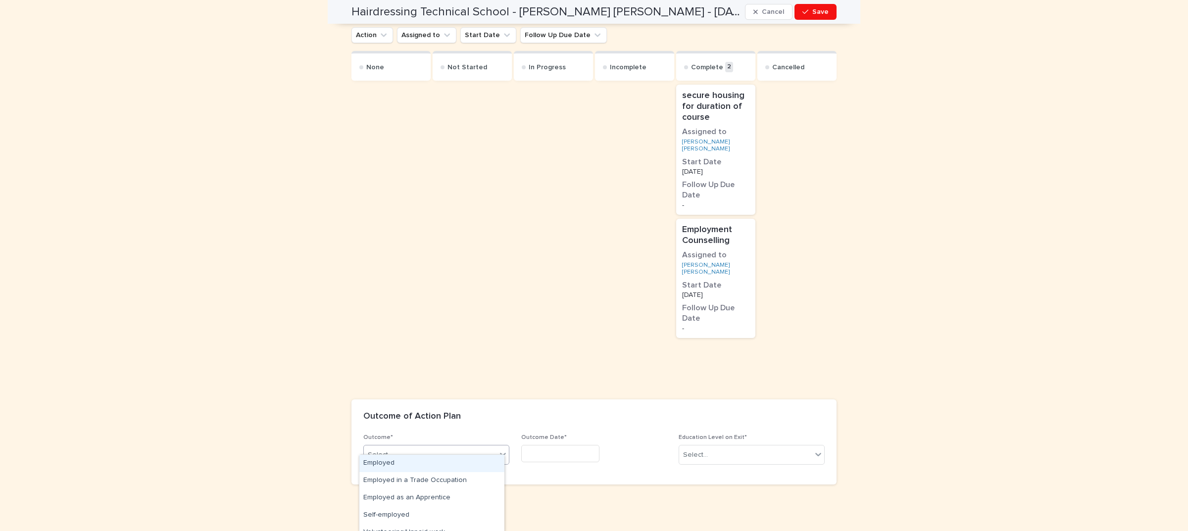
click at [412, 447] on div "Select..." at bounding box center [430, 455] width 133 height 16
click at [430, 506] on div "Stay in high school" at bounding box center [431, 505] width 145 height 17
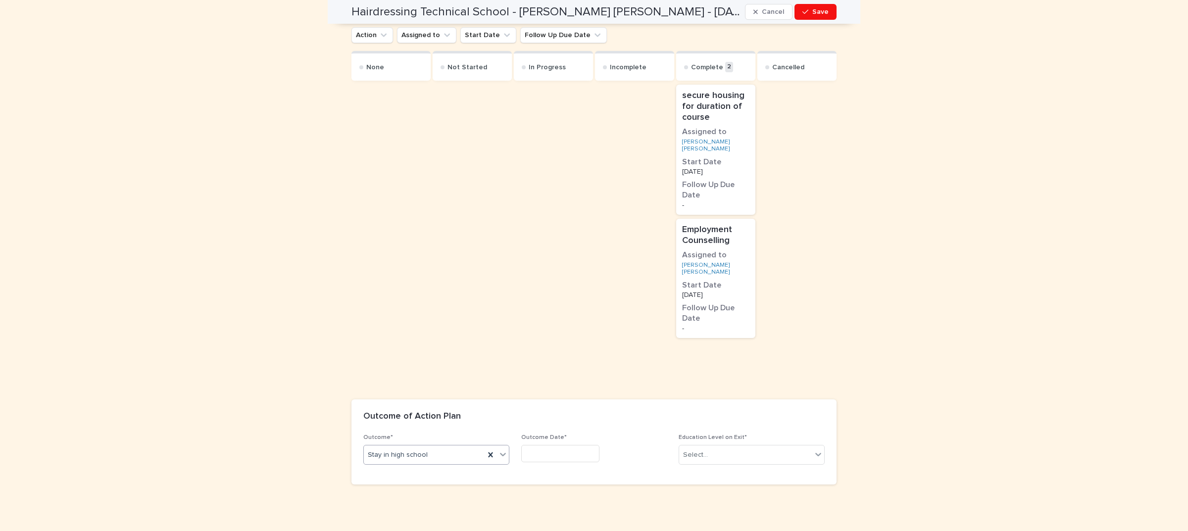
click at [567, 445] on input "text" at bounding box center [560, 453] width 78 height 17
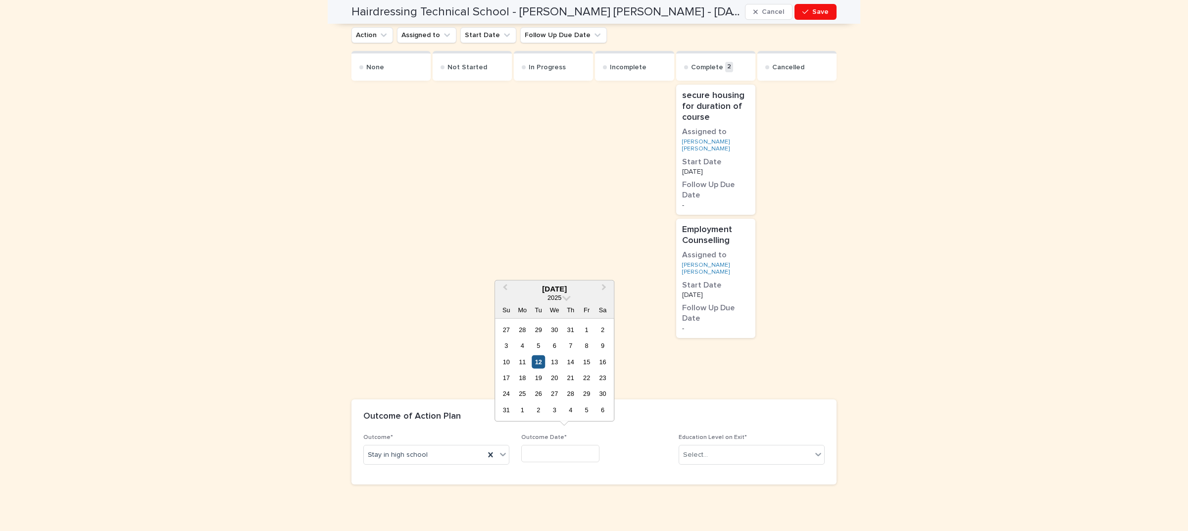
click at [534, 360] on div "12" at bounding box center [538, 361] width 13 height 13
type input "*********"
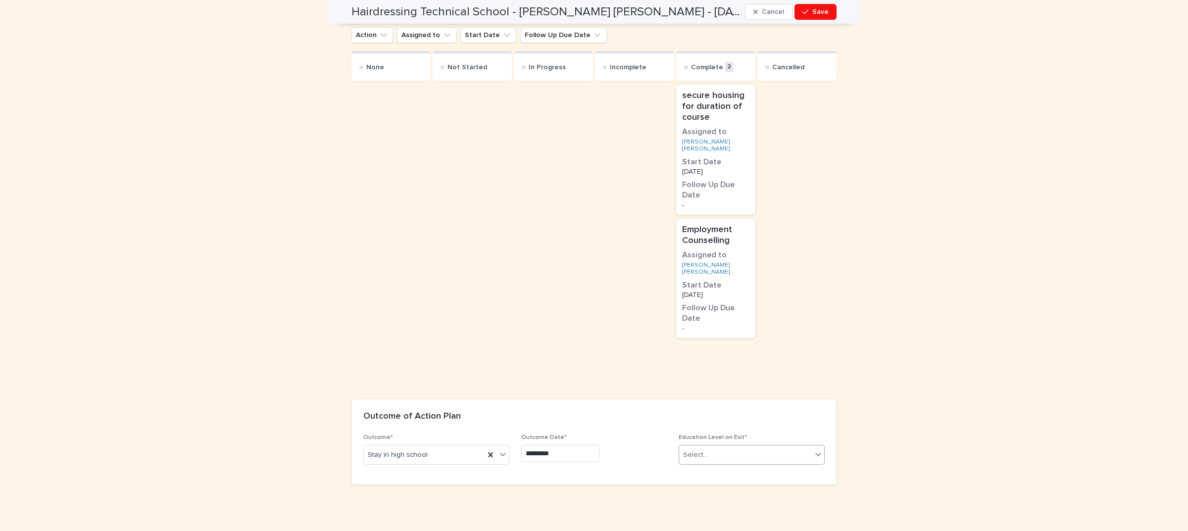
click at [707, 448] on div "Select..." at bounding box center [745, 455] width 133 height 16
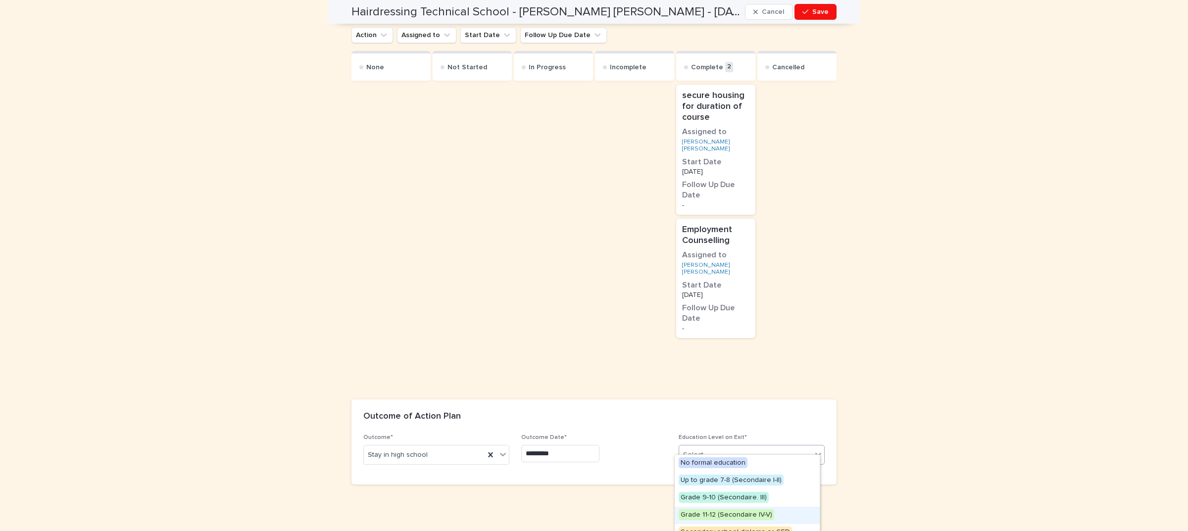
click at [734, 521] on div "Grade 11-12 (Secondaire IV-V)" at bounding box center [747, 515] width 145 height 17
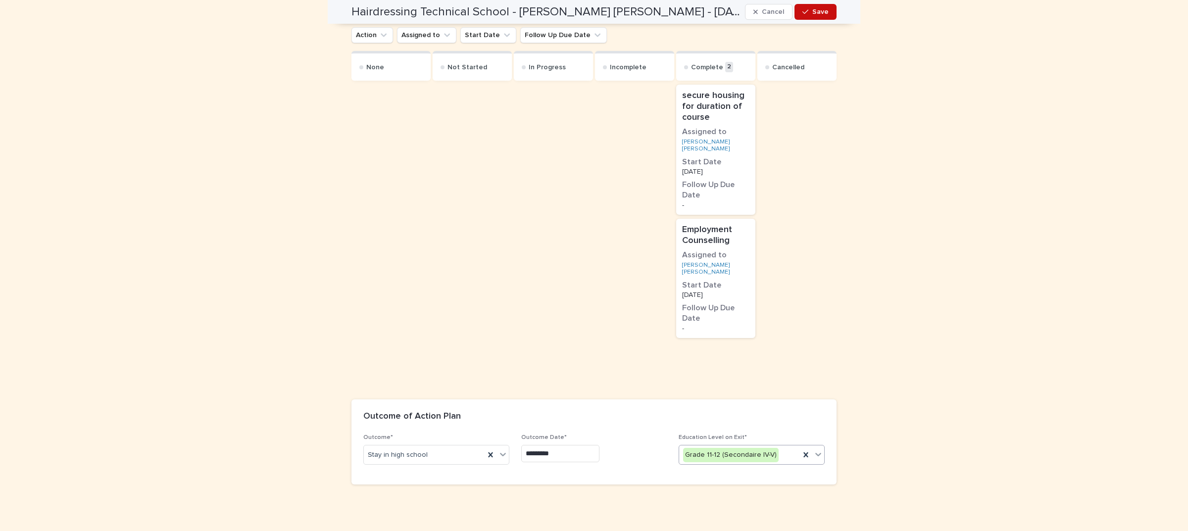
click at [813, 10] on span "Save" at bounding box center [820, 11] width 16 height 7
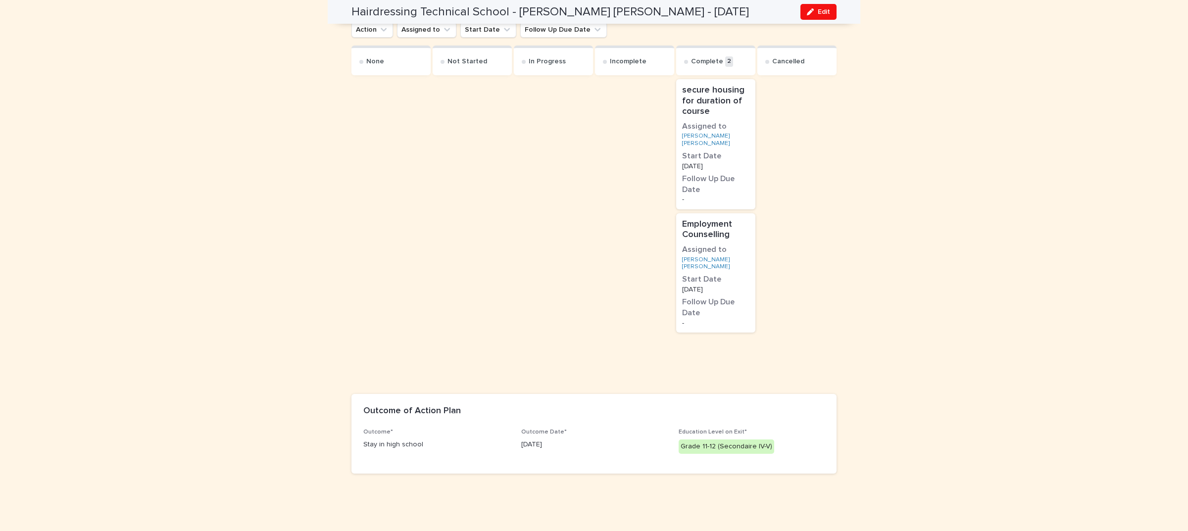
scroll to position [545, 0]
